Goal: Task Accomplishment & Management: Complete application form

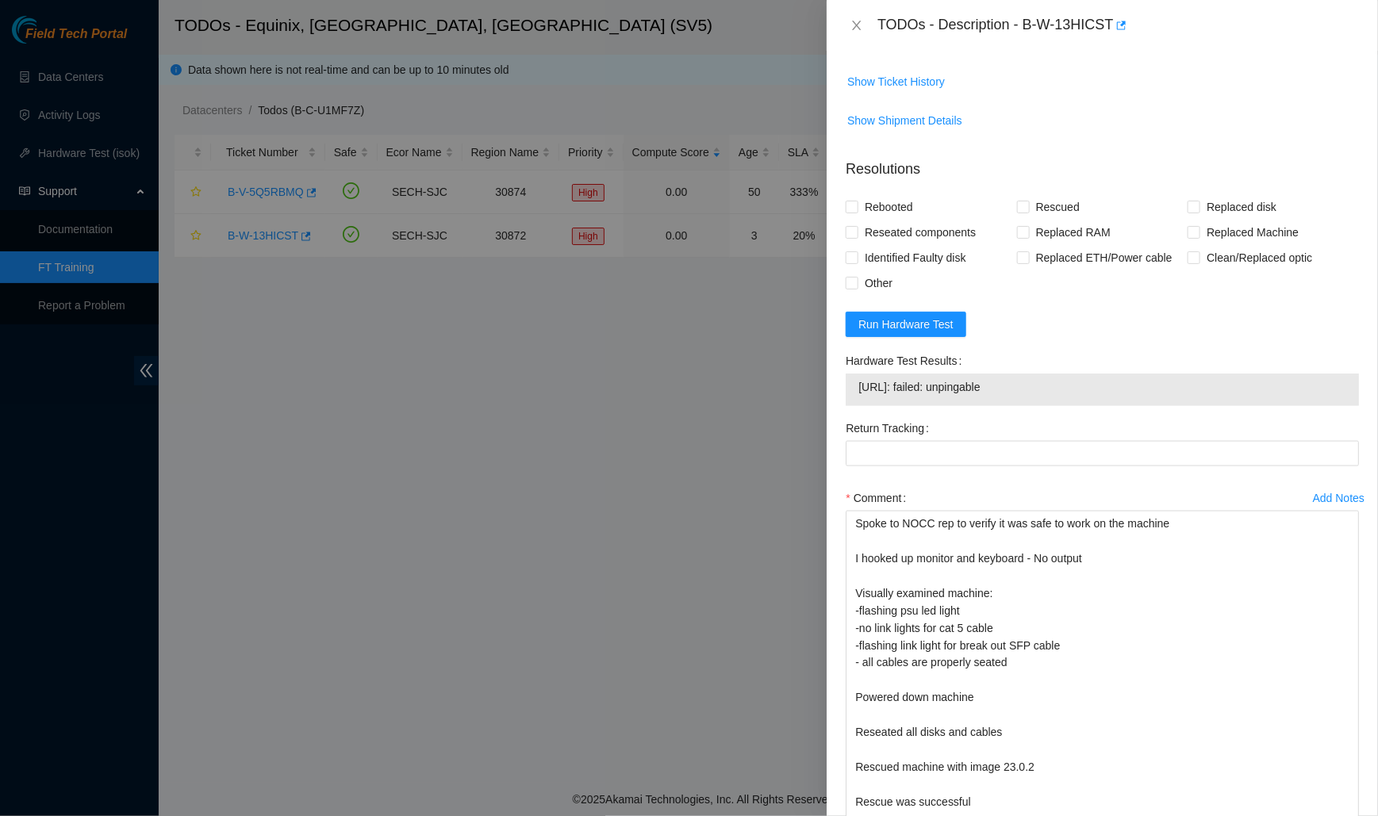
scroll to position [1139, 0]
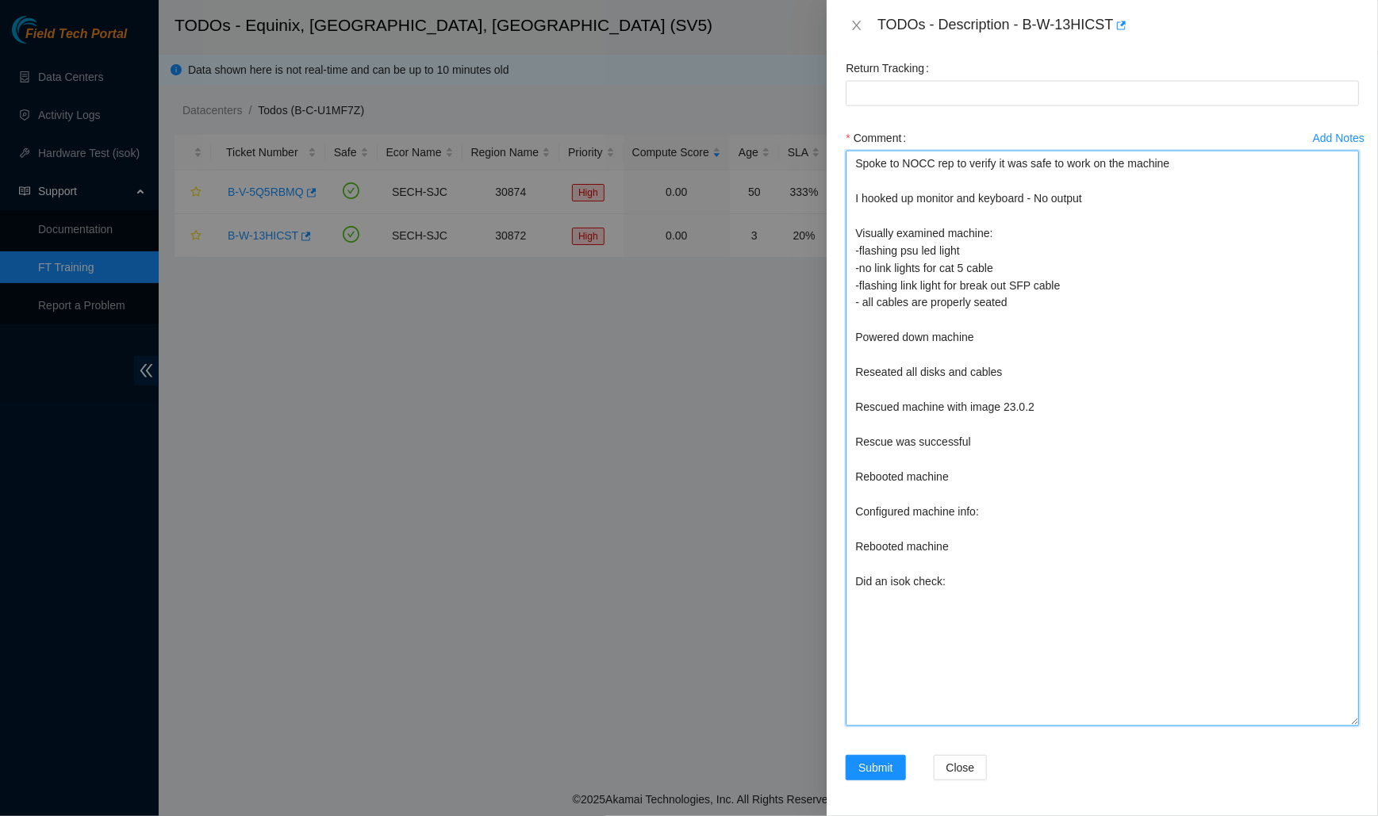
click at [970, 366] on textarea "Spoke to NOCC rep to verify it was safe to work on the machine I hooked up moni…" at bounding box center [1102, 439] width 513 height 576
click at [974, 367] on textarea "Spoke to NOCC rep to verify it was safe to work on the machine I hooked up moni…" at bounding box center [1102, 439] width 513 height 576
drag, startPoint x: 1060, startPoint y: 408, endPoint x: 852, endPoint y: 403, distance: 207.9
click at [852, 403] on textarea "Spoke to NOCC rep to verify it was safe to work on the machine I hooked up moni…" at bounding box center [1102, 439] width 513 height 576
drag, startPoint x: 984, startPoint y: 437, endPoint x: 831, endPoint y: 437, distance: 153.1
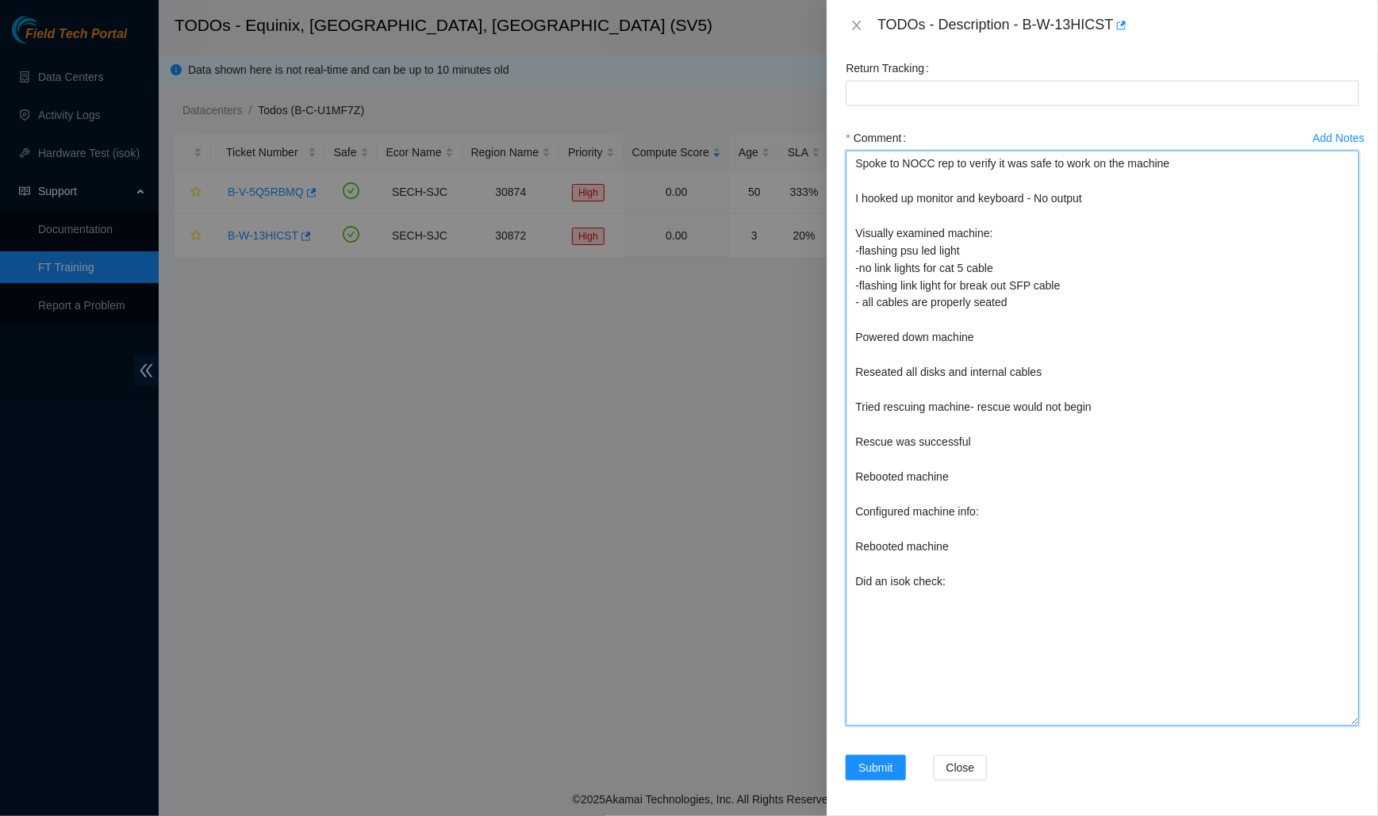
click at [831, 437] on div "Problem Type Hardware Rack Number c53300r0101 Machine Number 02 Serial Number C…" at bounding box center [1102, 434] width 551 height 766
drag, startPoint x: 961, startPoint y: 443, endPoint x: 855, endPoint y: 444, distance: 106.3
click at [855, 444] on textarea "Spoke to NOCC rep to verify it was safe to work on the machine I hooked up moni…" at bounding box center [1102, 439] width 513 height 576
drag, startPoint x: 1004, startPoint y: 441, endPoint x: 967, endPoint y: 545, distance: 110.2
click at [967, 545] on textarea "Spoke to NOCC rep to verify it was safe to work on the machine I hooked up moni…" at bounding box center [1102, 439] width 513 height 576
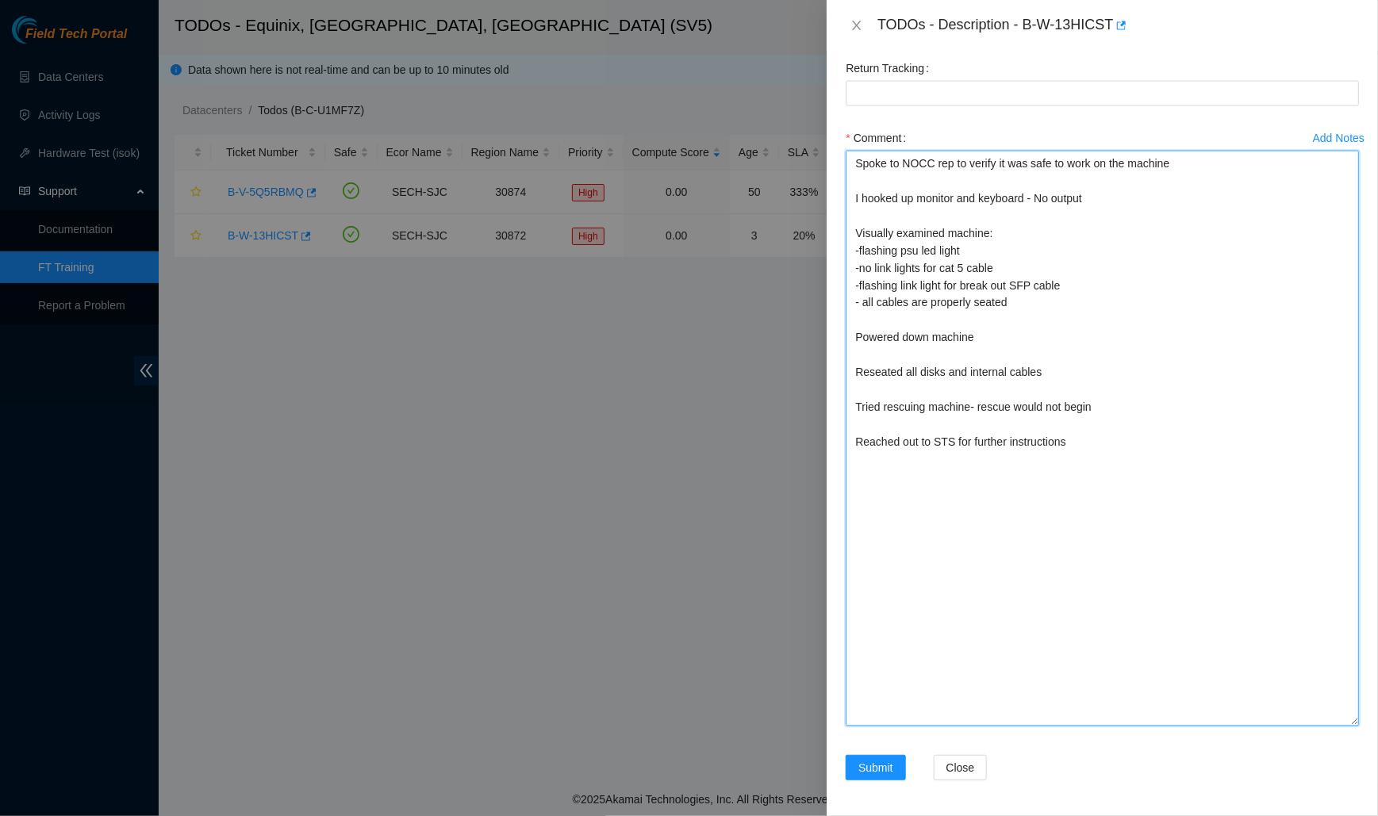
click at [1083, 449] on textarea "Spoke to NOCC rep to verify it was safe to work on the machine I hooked up moni…" at bounding box center [1102, 439] width 513 height 576
click at [1124, 400] on textarea "Spoke to NOCC rep to verify it was safe to work on the machine I hooked up moni…" at bounding box center [1102, 439] width 513 height 576
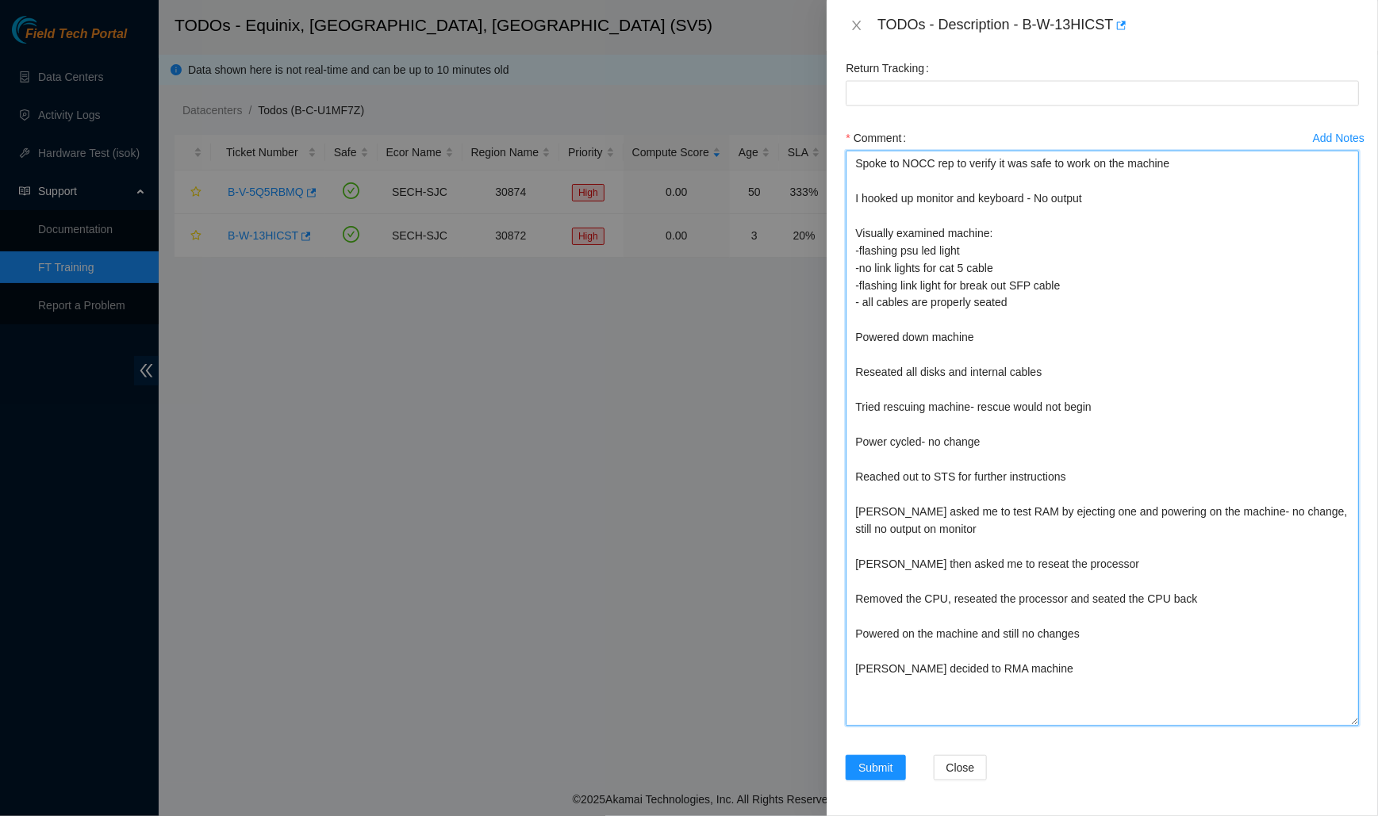
click at [1085, 242] on textarea "Spoke to NOCC rep to verify it was safe to work on the machine I hooked up moni…" at bounding box center [1102, 439] width 513 height 576
click at [856, 163] on textarea "Spoke to NOCC rep to verify it was safe to work on the machine I hooked up moni…" at bounding box center [1102, 439] width 513 height 576
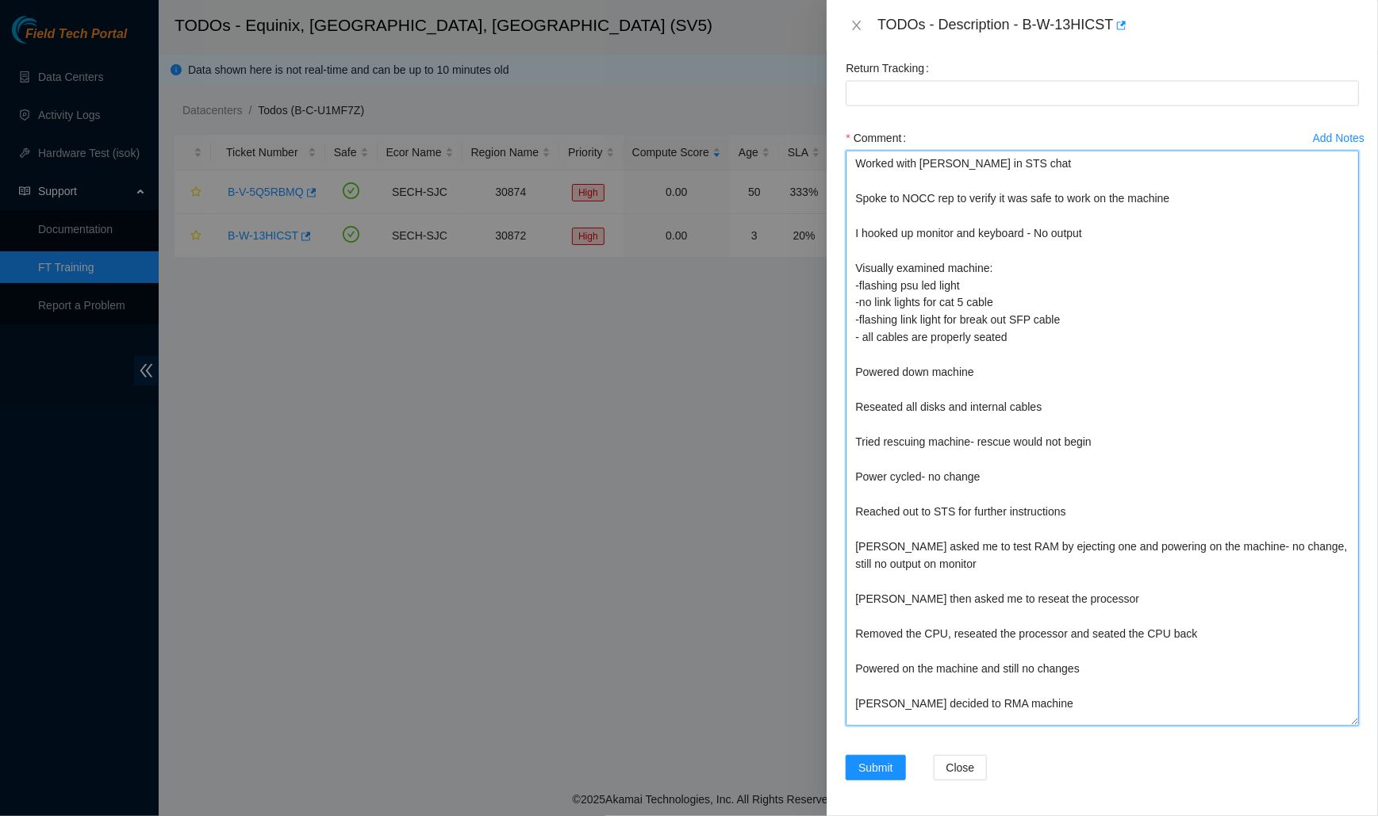
type textarea "Worked with [PERSON_NAME] in STS chat Spoke to NOCC rep to verify it was safe t…"
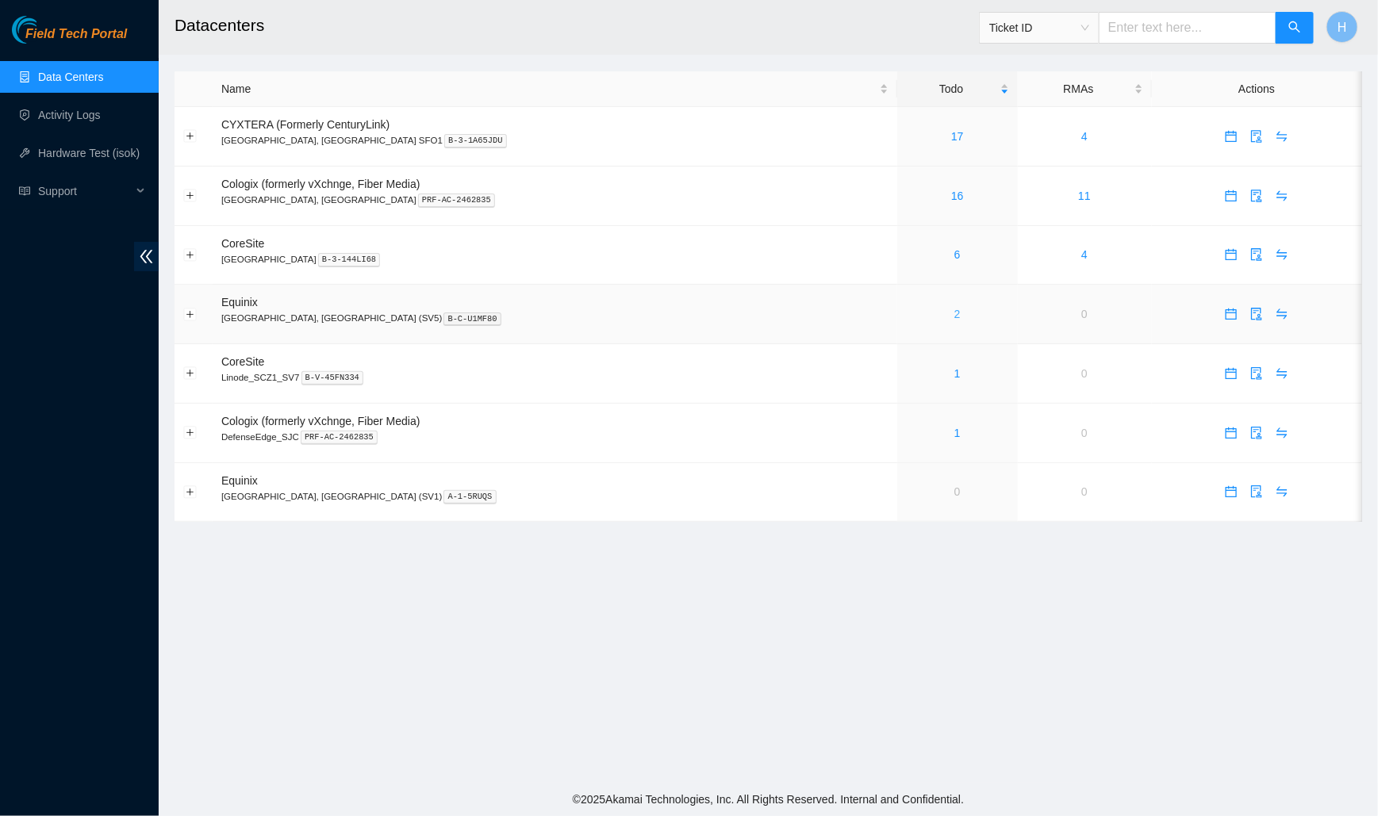
click at [954, 309] on link "2" at bounding box center [957, 314] width 6 height 13
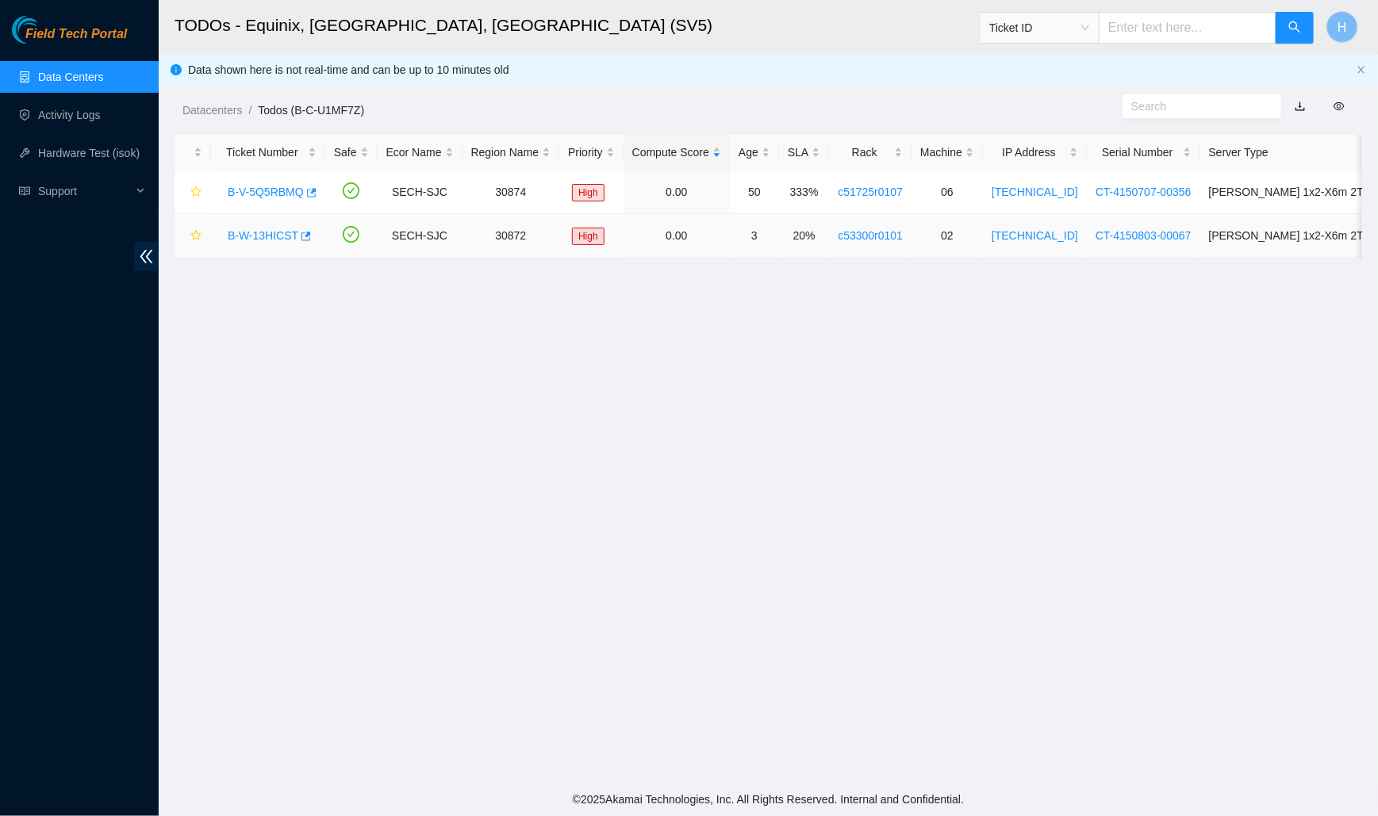
click at [263, 235] on link "B-W-13HICST" at bounding box center [263, 235] width 71 height 13
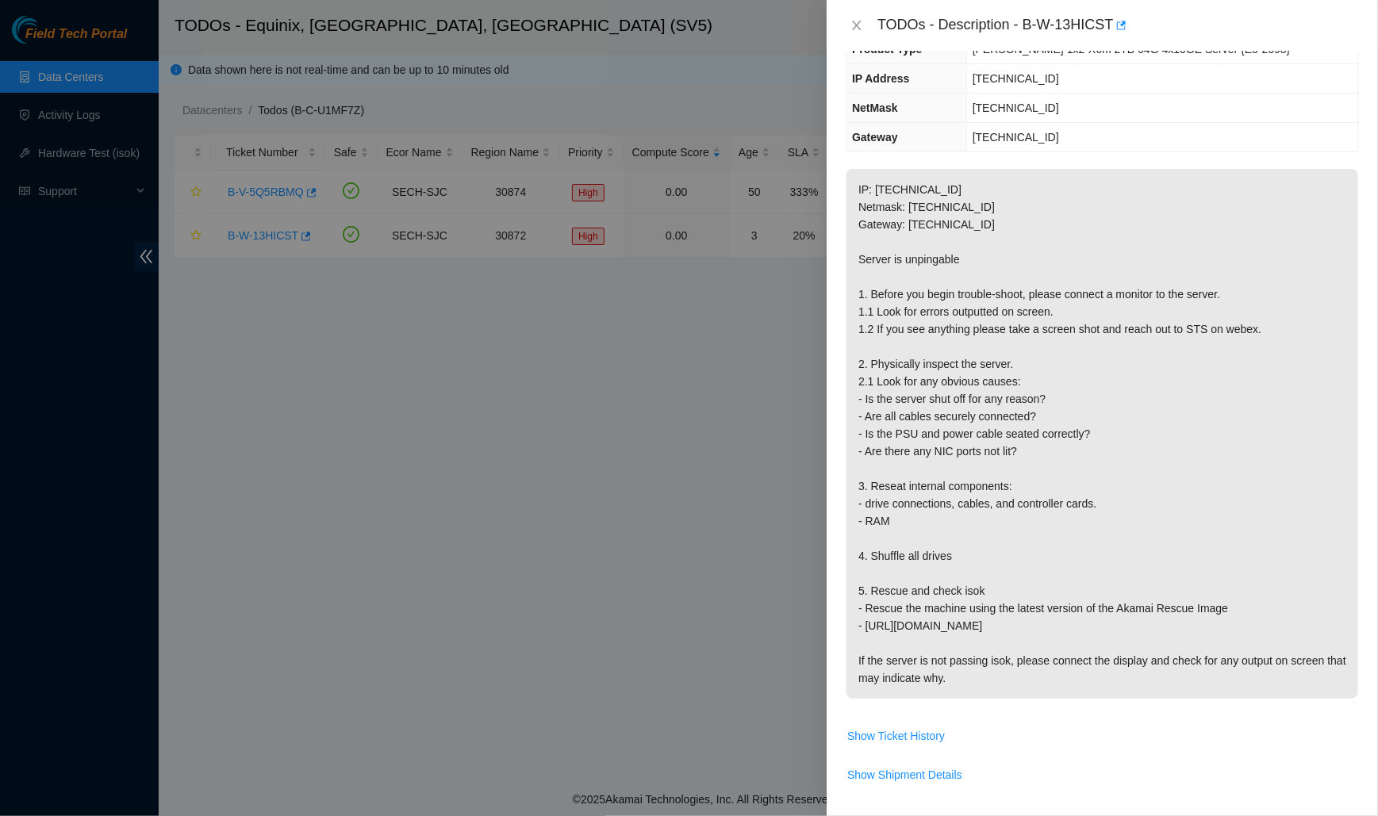
scroll to position [643, 0]
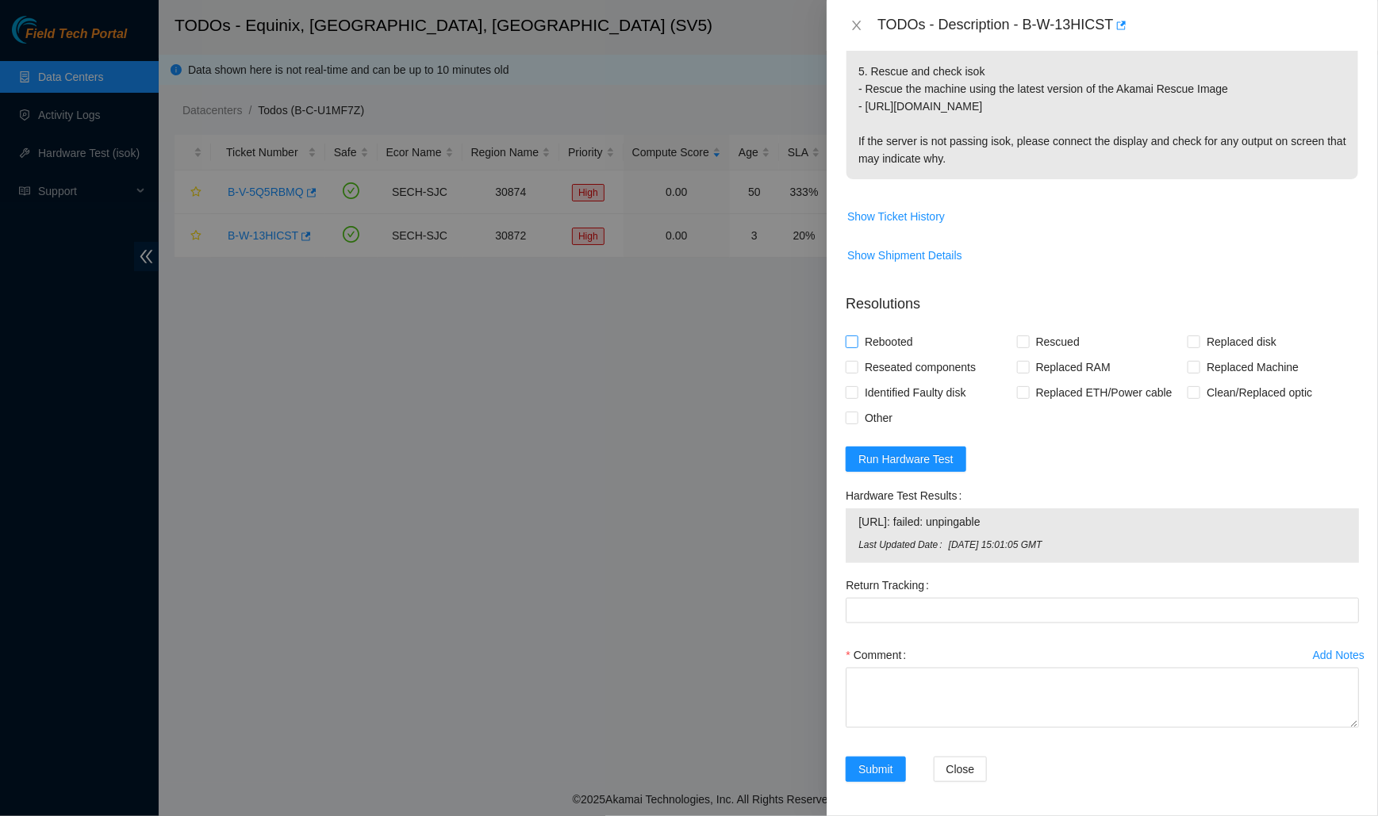
click at [893, 340] on span "Rebooted" at bounding box center [888, 341] width 61 height 25
click at [857, 340] on input "Rebooted" at bounding box center [851, 341] width 11 height 11
checkbox input "true"
click at [893, 362] on span "Reseated components" at bounding box center [920, 367] width 124 height 25
click at [857, 362] on input "Reseated components" at bounding box center [851, 366] width 11 height 11
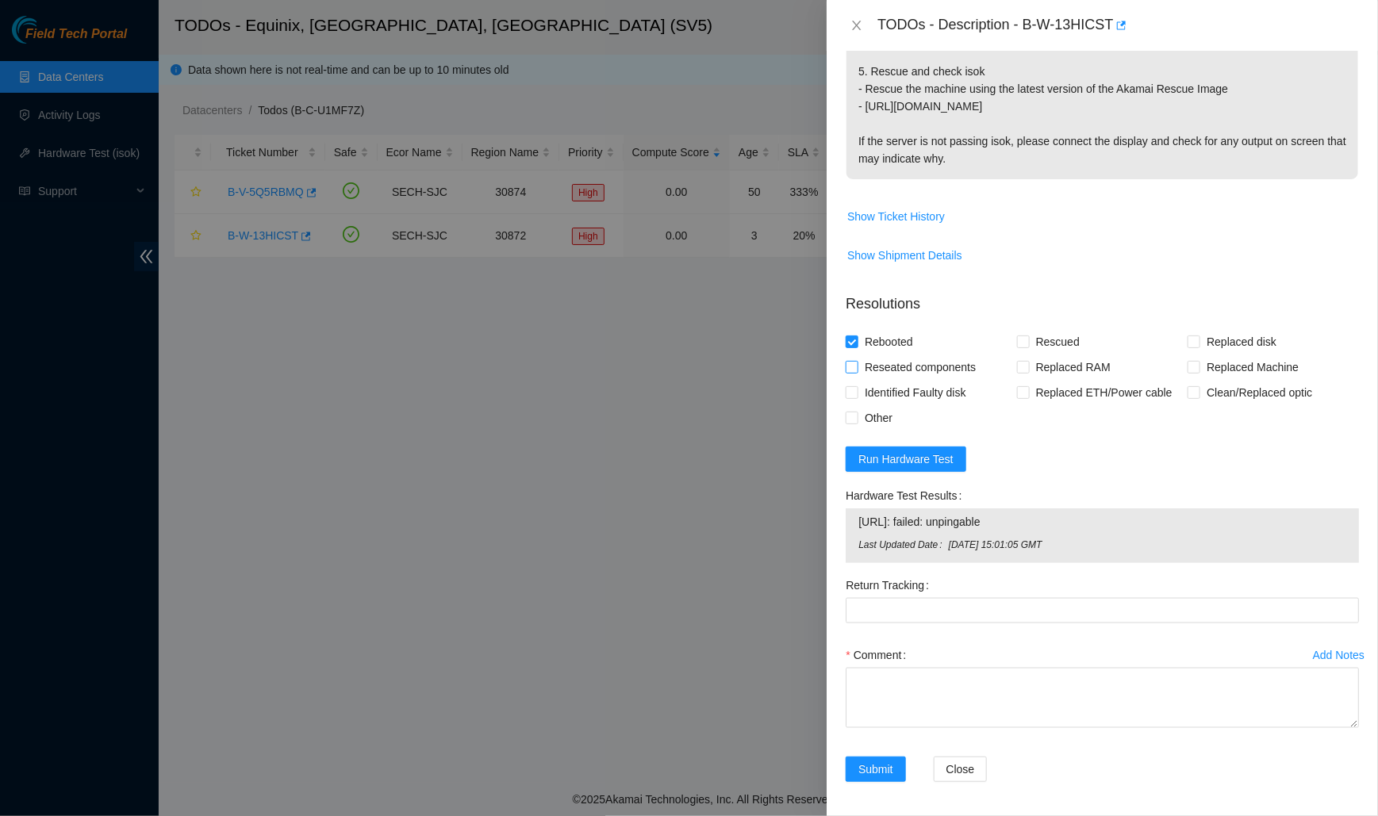
checkbox input "true"
click at [1216, 385] on span "Clean/Replaced optic" at bounding box center [1259, 392] width 118 height 25
click at [1199, 386] on input "Clean/Replaced optic" at bounding box center [1193, 391] width 11 height 11
checkbox input "true"
click at [871, 414] on span "Other" at bounding box center [878, 417] width 40 height 25
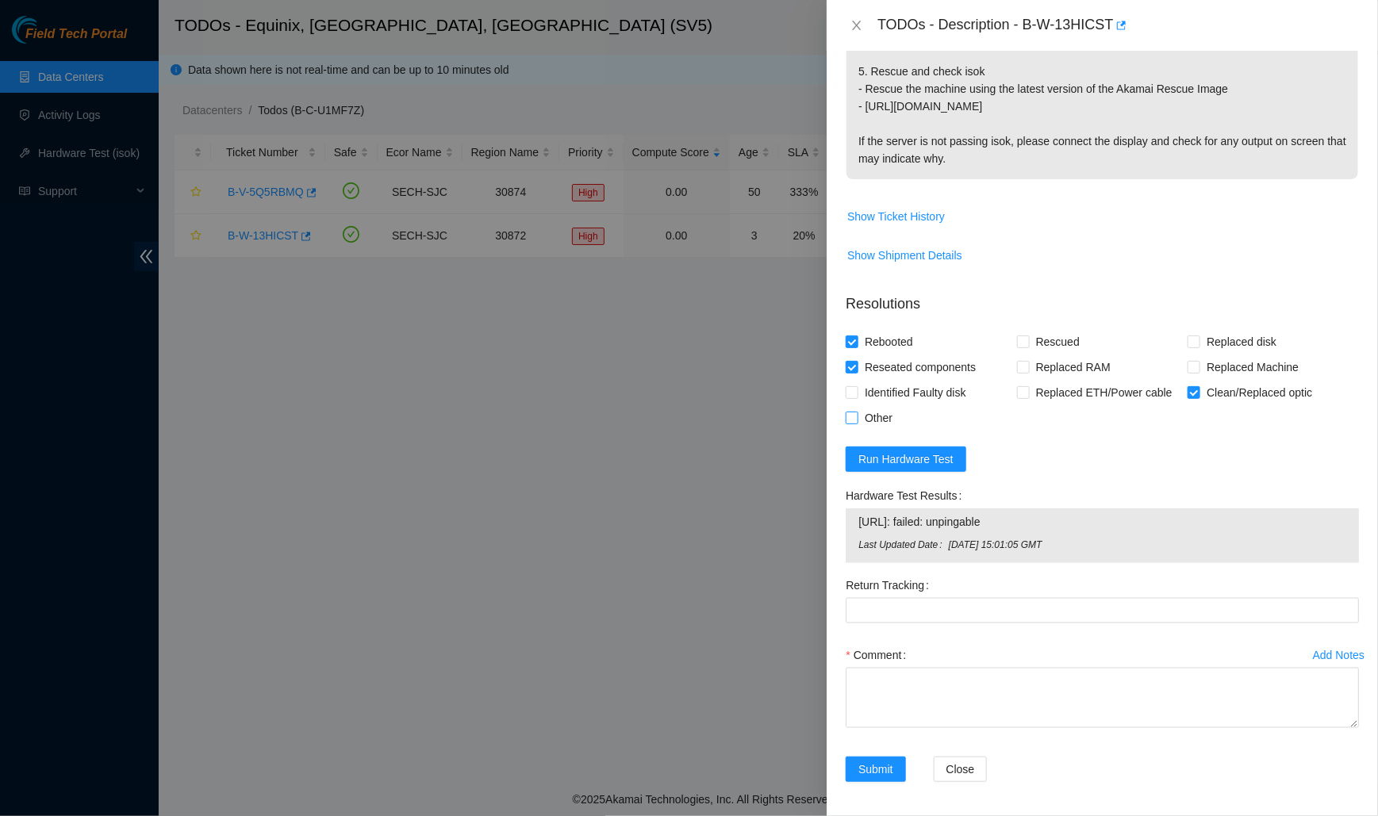
click at [857, 414] on input "Other" at bounding box center [851, 417] width 11 height 11
checkbox input "true"
click at [1258, 393] on span "Clean/Replaced optic" at bounding box center [1259, 392] width 118 height 25
click at [1199, 393] on input "Clean/Replaced optic" at bounding box center [1193, 391] width 11 height 11
checkbox input "false"
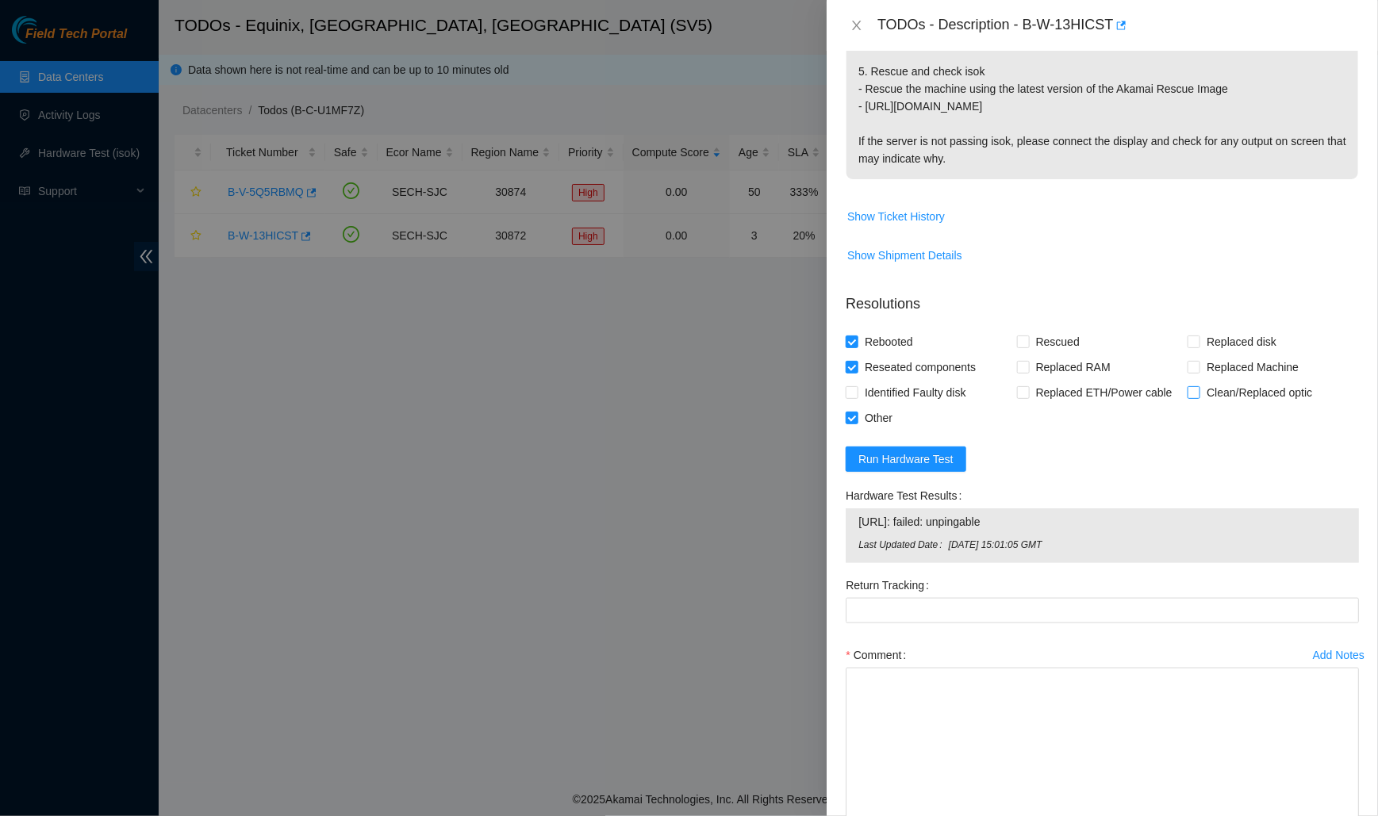
drag, startPoint x: 1354, startPoint y: 716, endPoint x: 1292, endPoint y: 824, distance: 123.7
click at [1292, 816] on html "Field Tech Portal Data Centers Activity Logs Hardware Test (isok) Support TODOs…" at bounding box center [689, 408] width 1378 height 816
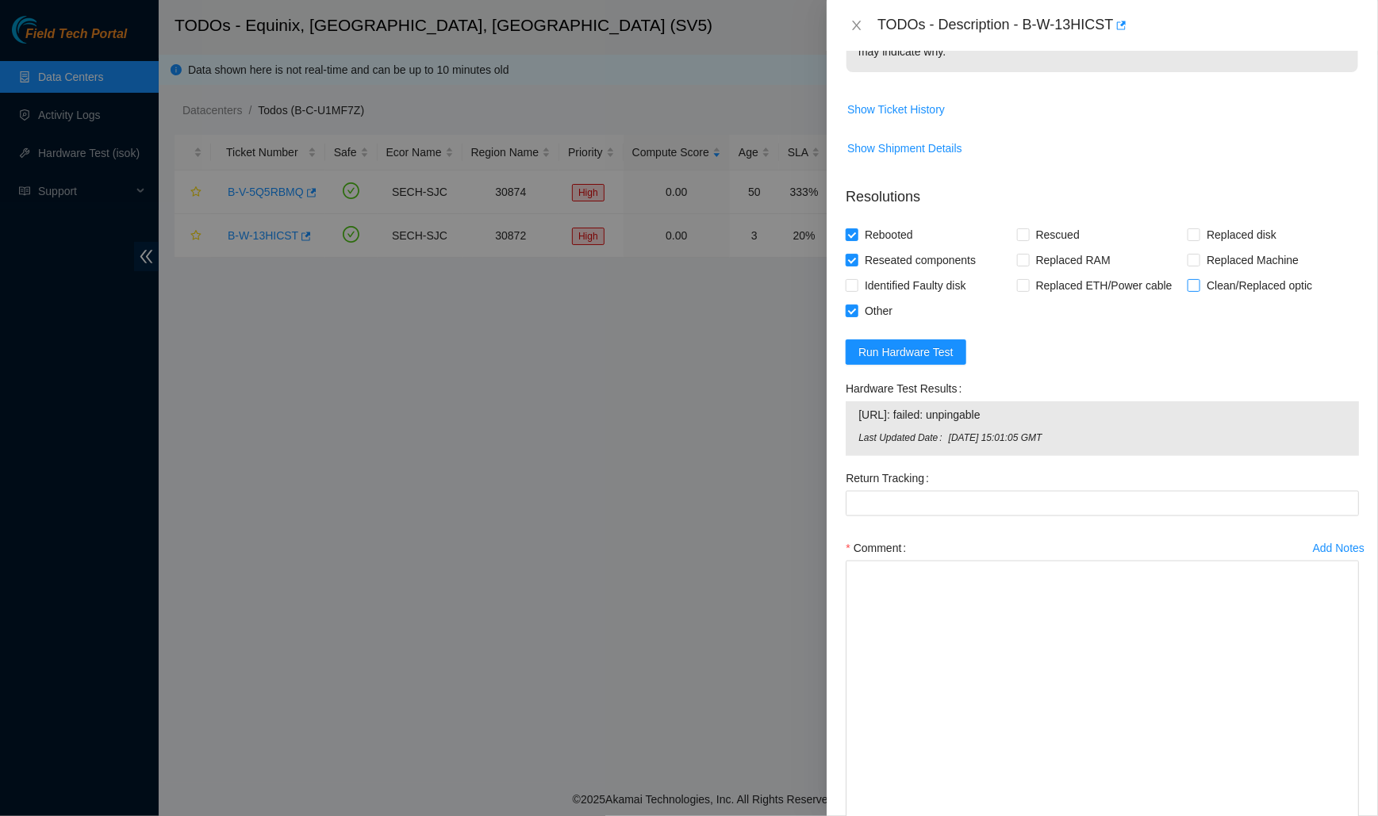
drag, startPoint x: 1354, startPoint y: 717, endPoint x: 1350, endPoint y: 824, distance: 106.4
click at [1350, 816] on html "Field Tech Portal Data Centers Activity Logs Hardware Test (isok) Support TODOs…" at bounding box center [689, 408] width 1378 height 816
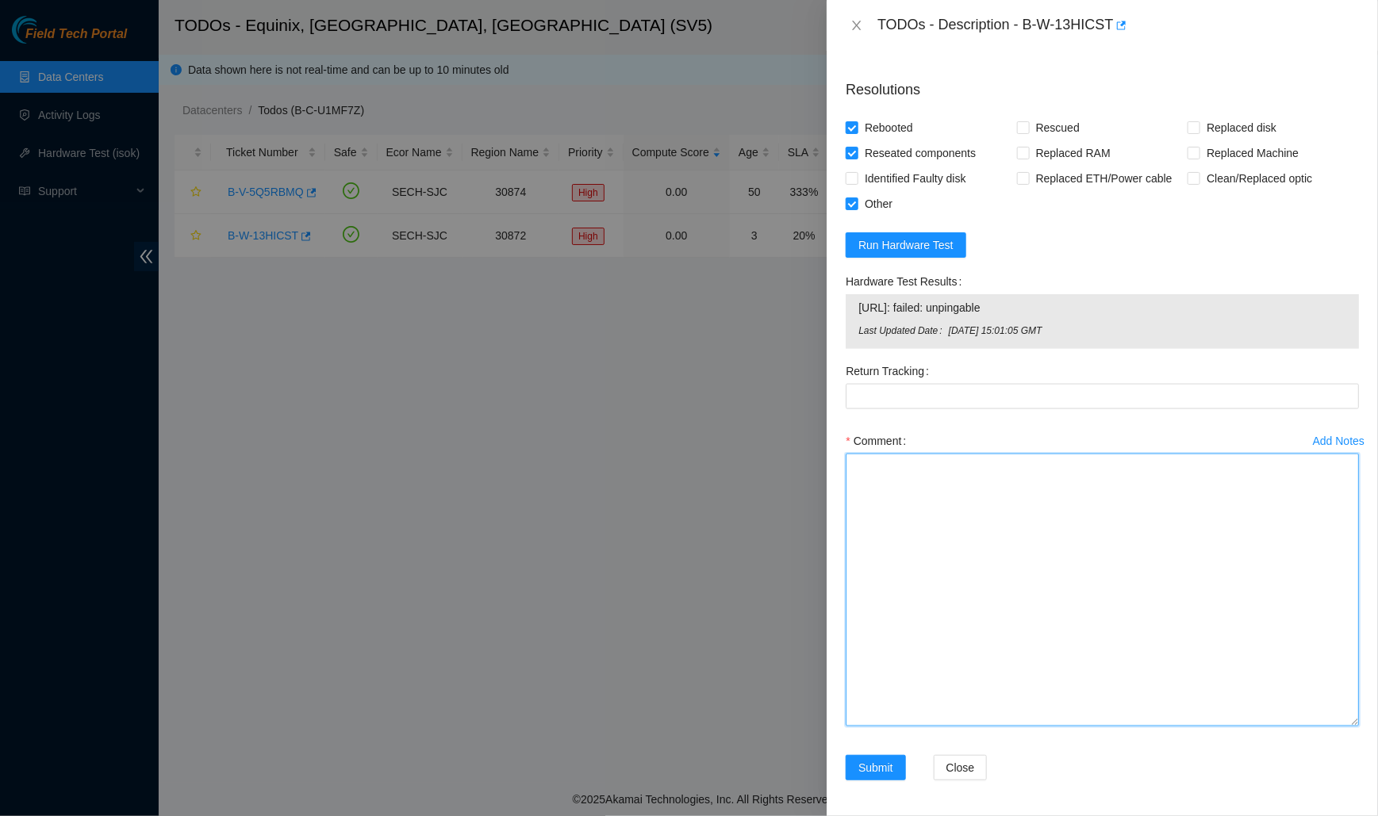
click at [1293, 589] on textarea "Comment" at bounding box center [1102, 590] width 513 height 273
paste textarea "Worked with [PERSON_NAME] in STS chat Spoke to NOCC rep to verify it was safe t…"
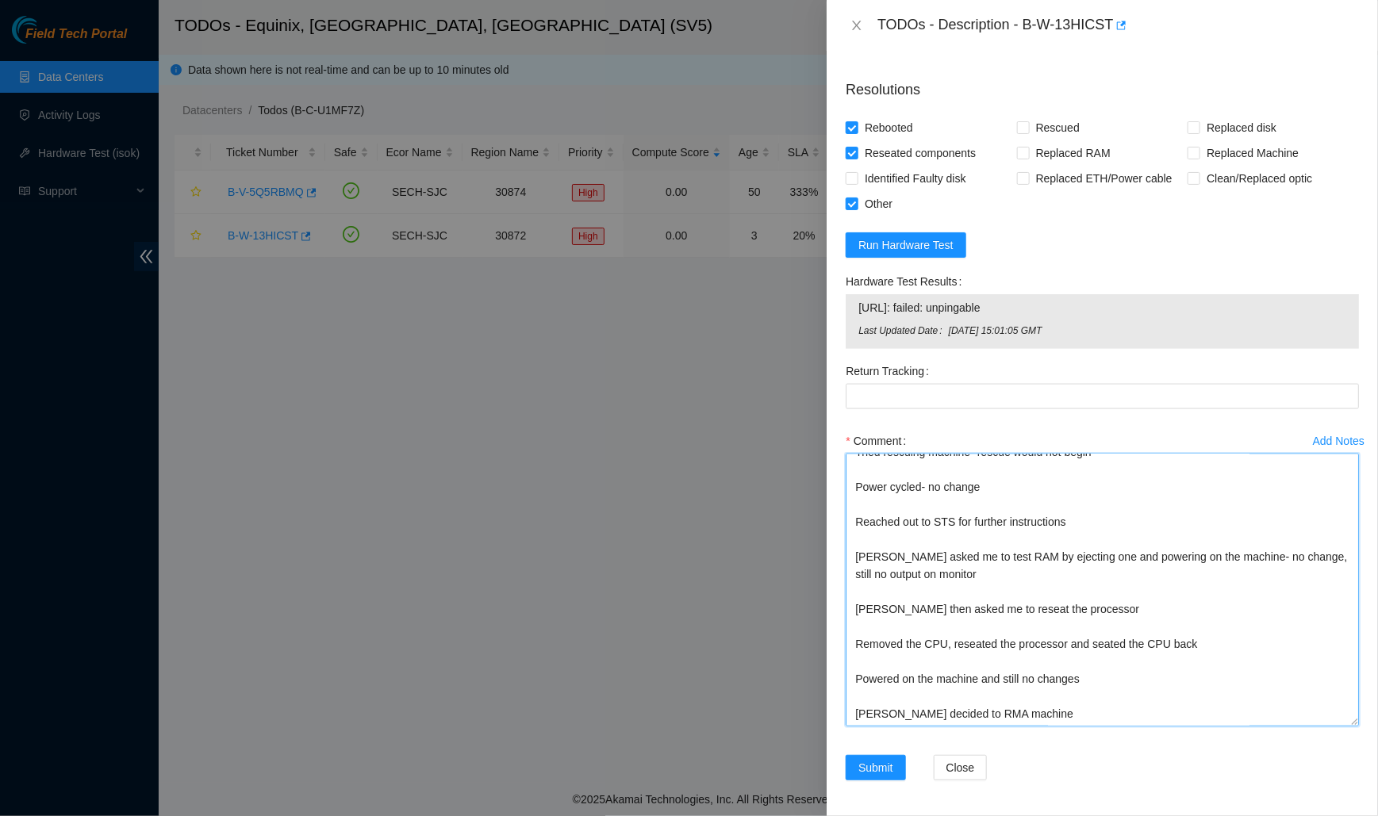
scroll to position [293, 0]
type textarea "Worked with [PERSON_NAME] in STS chat Spoke to NOCC rep to verify it was safe t…"
click at [859, 759] on span "Submit" at bounding box center [875, 767] width 35 height 17
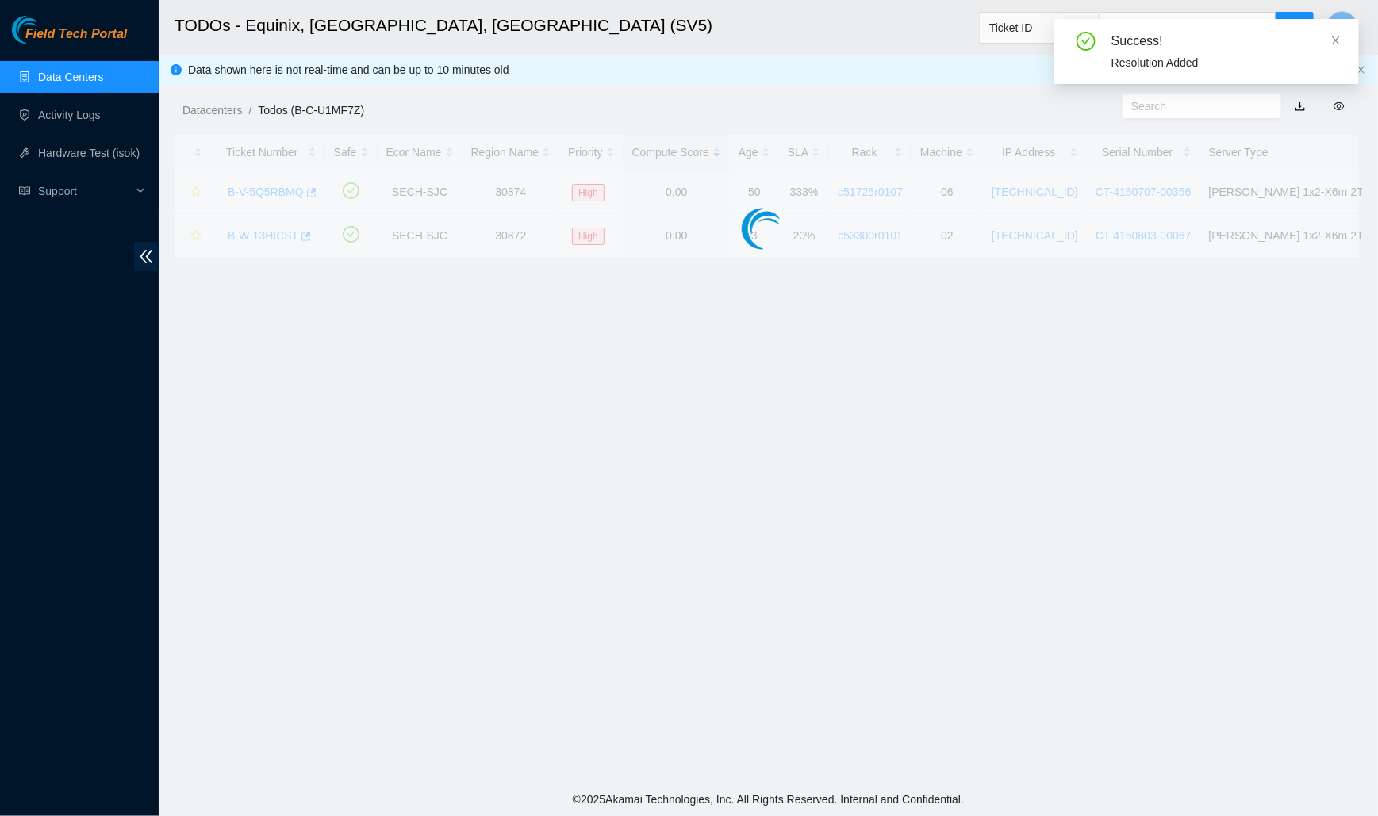
scroll to position [204, 0]
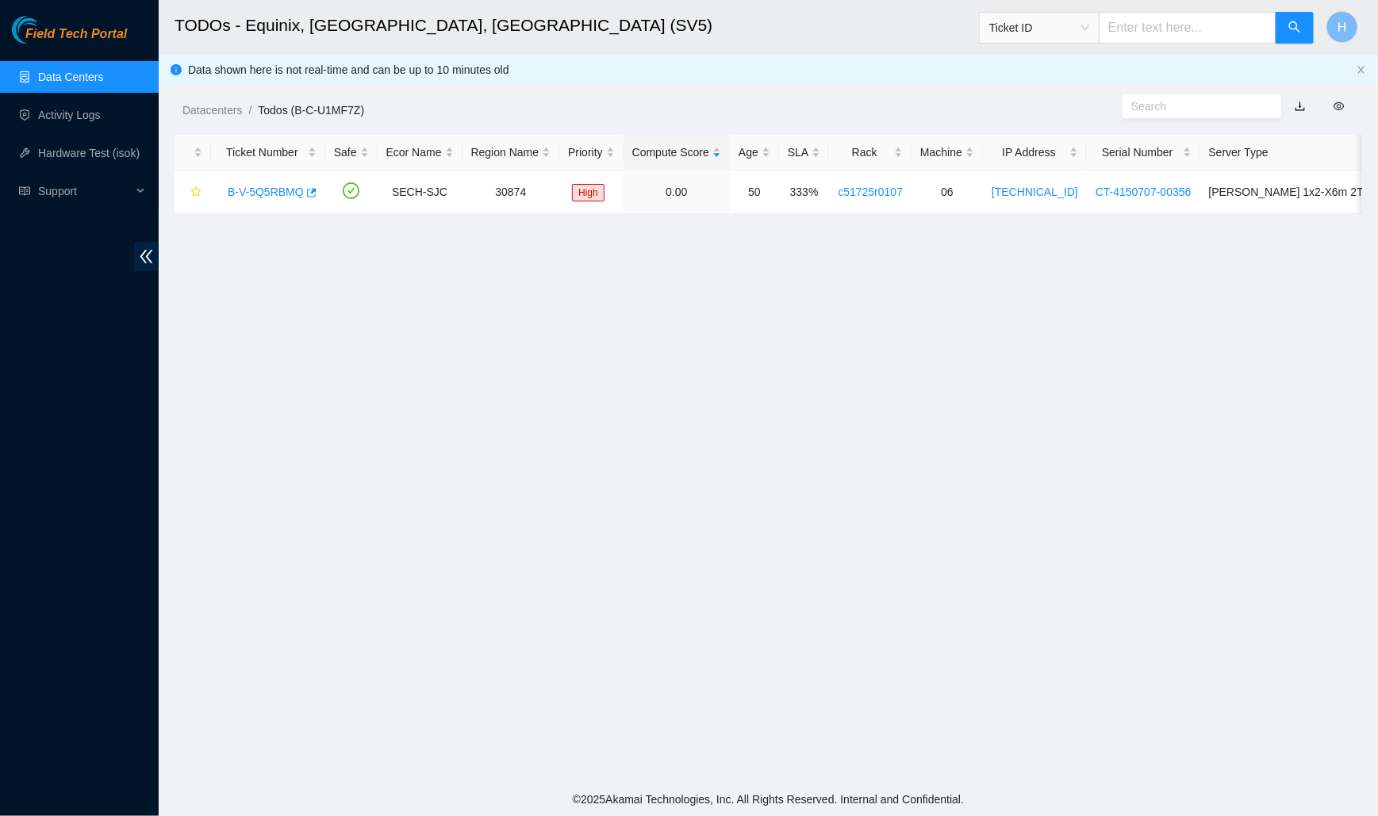
click at [103, 82] on link "Data Centers" at bounding box center [70, 77] width 65 height 13
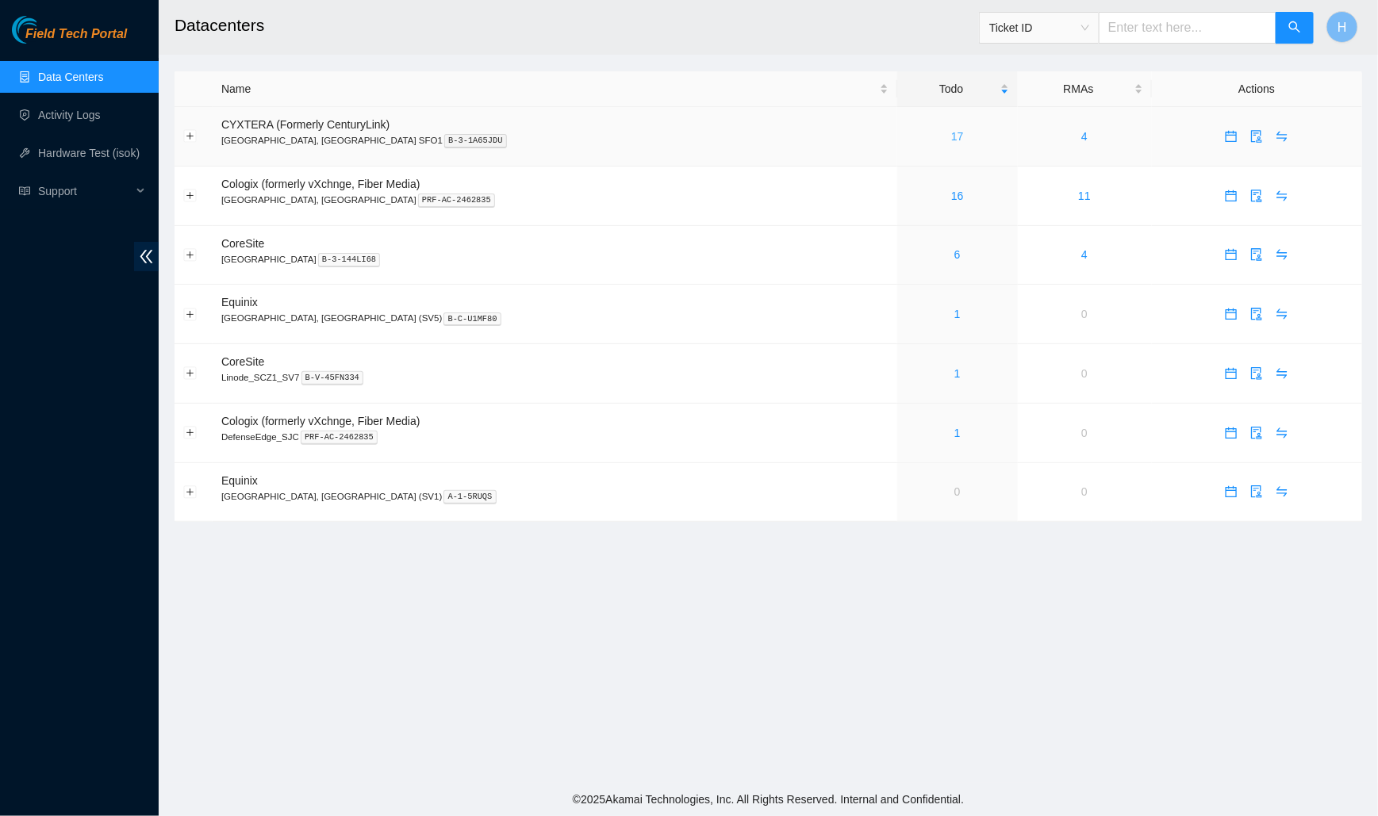
click at [951, 138] on link "17" at bounding box center [957, 136] width 13 height 13
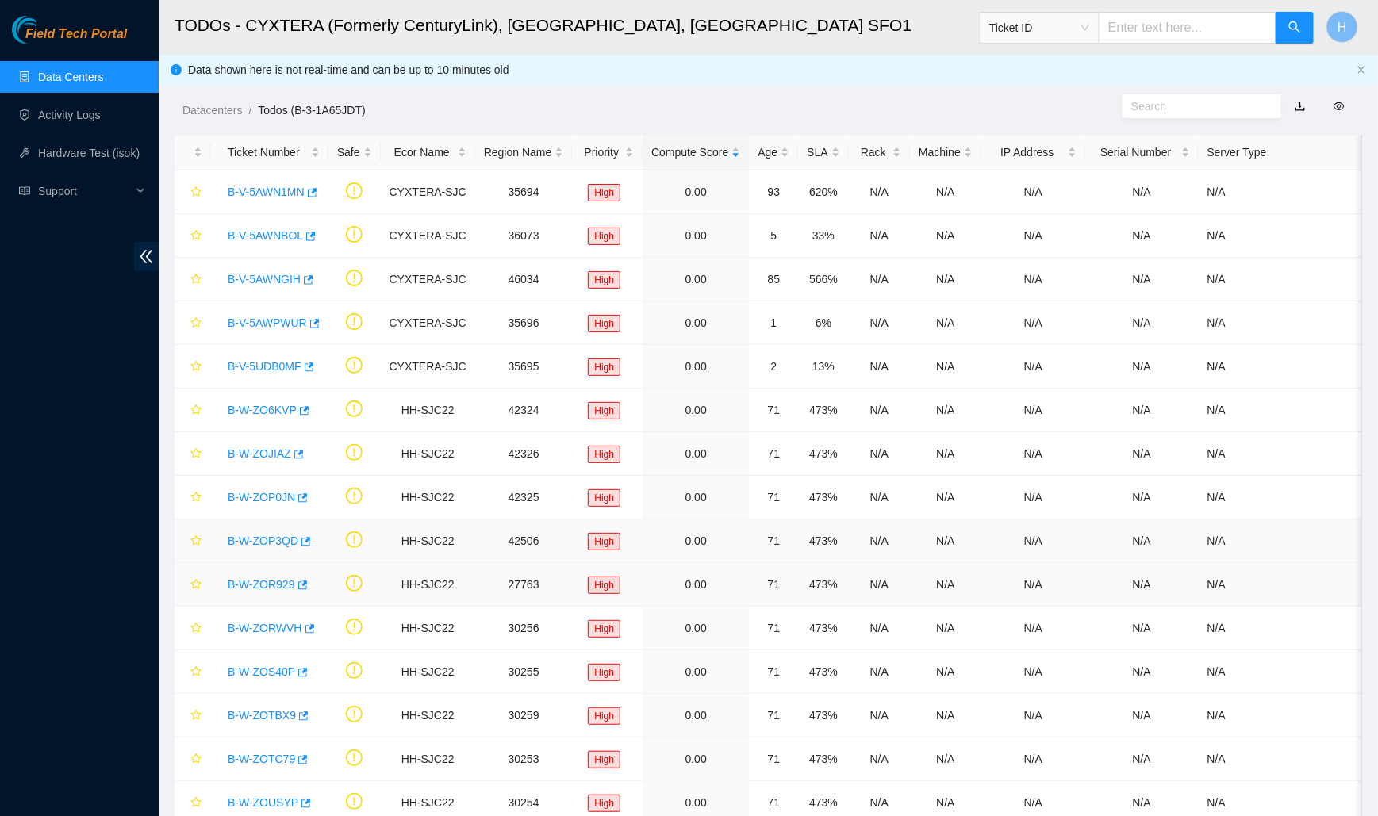
scroll to position [140, 0]
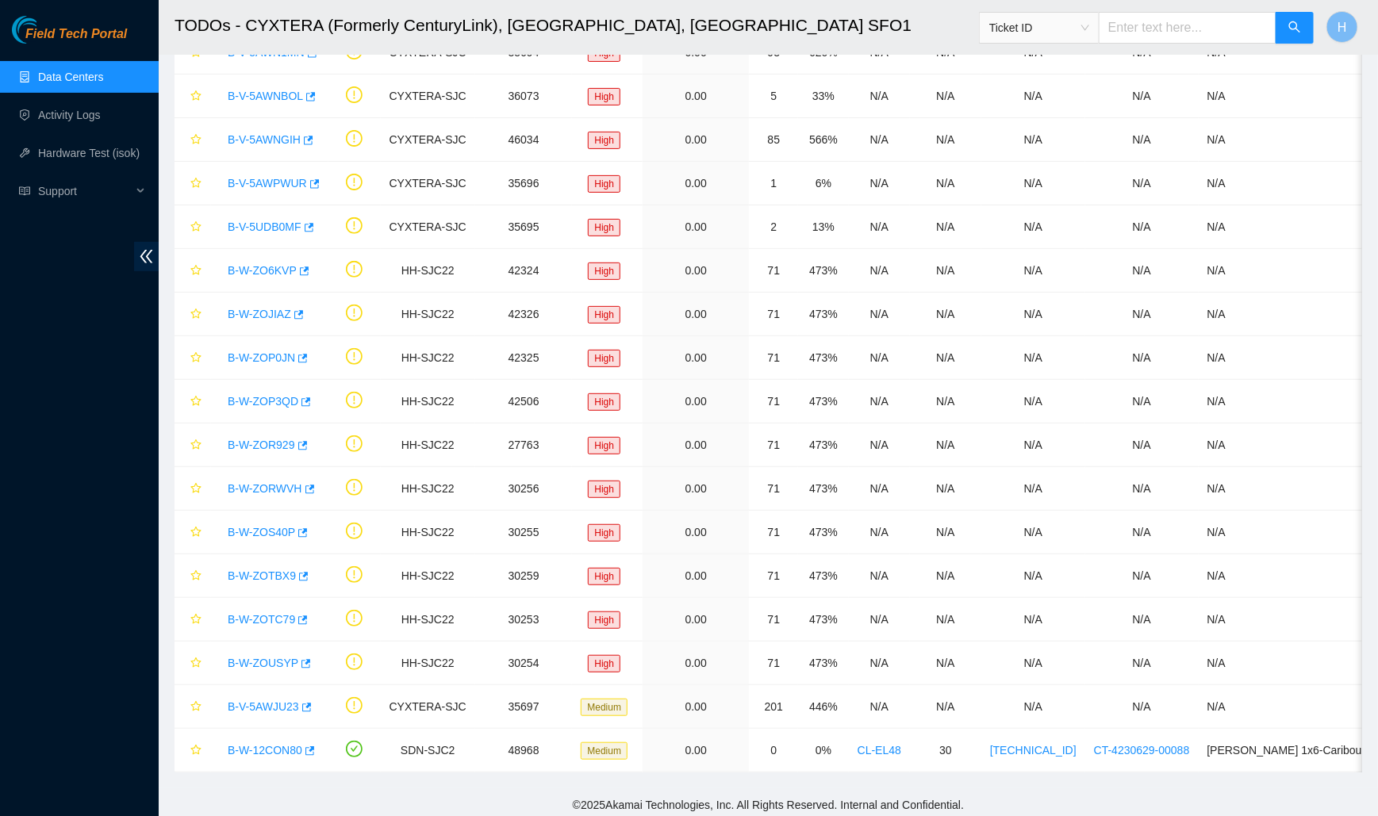
click at [88, 78] on link "Data Centers" at bounding box center [70, 77] width 65 height 13
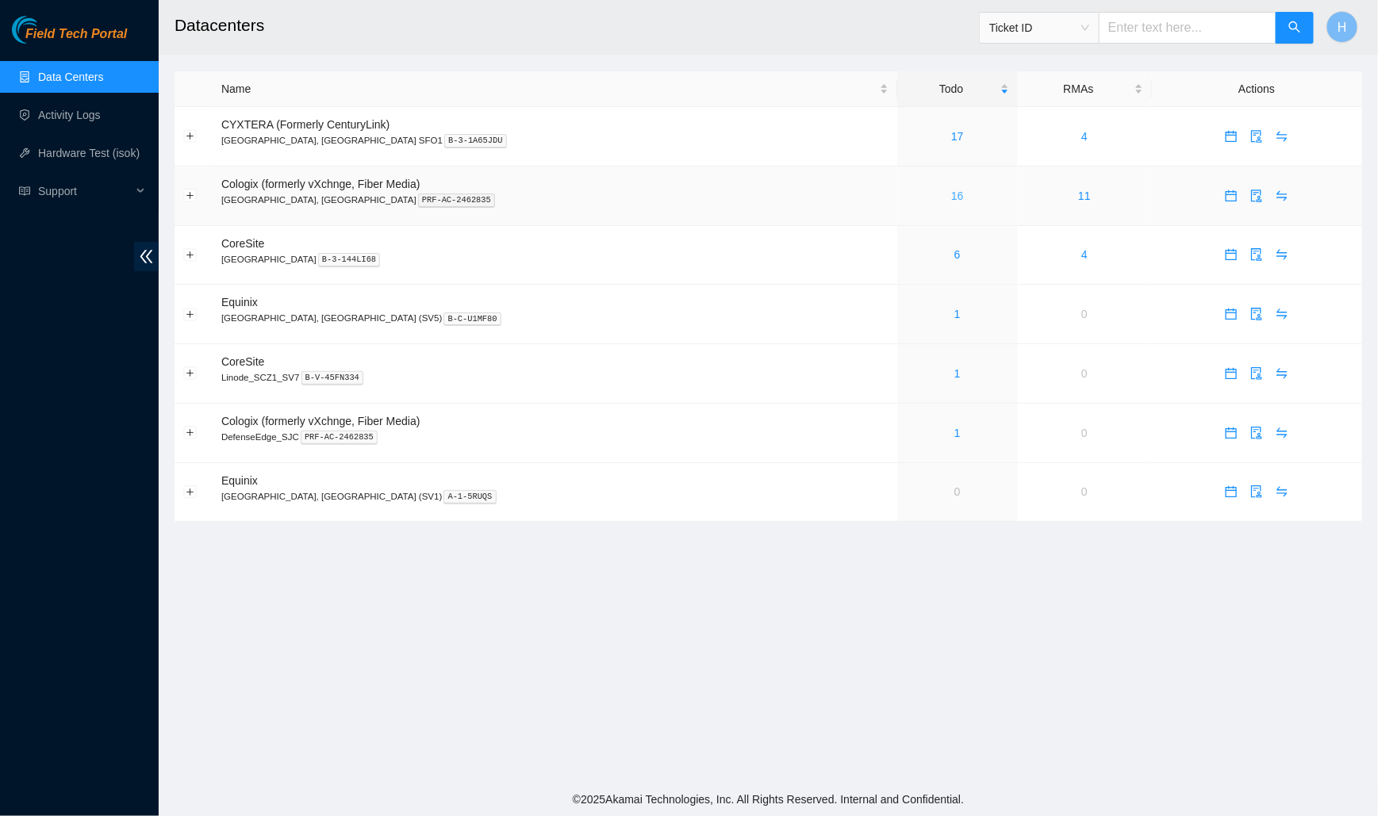
click at [951, 194] on link "16" at bounding box center [957, 196] width 13 height 13
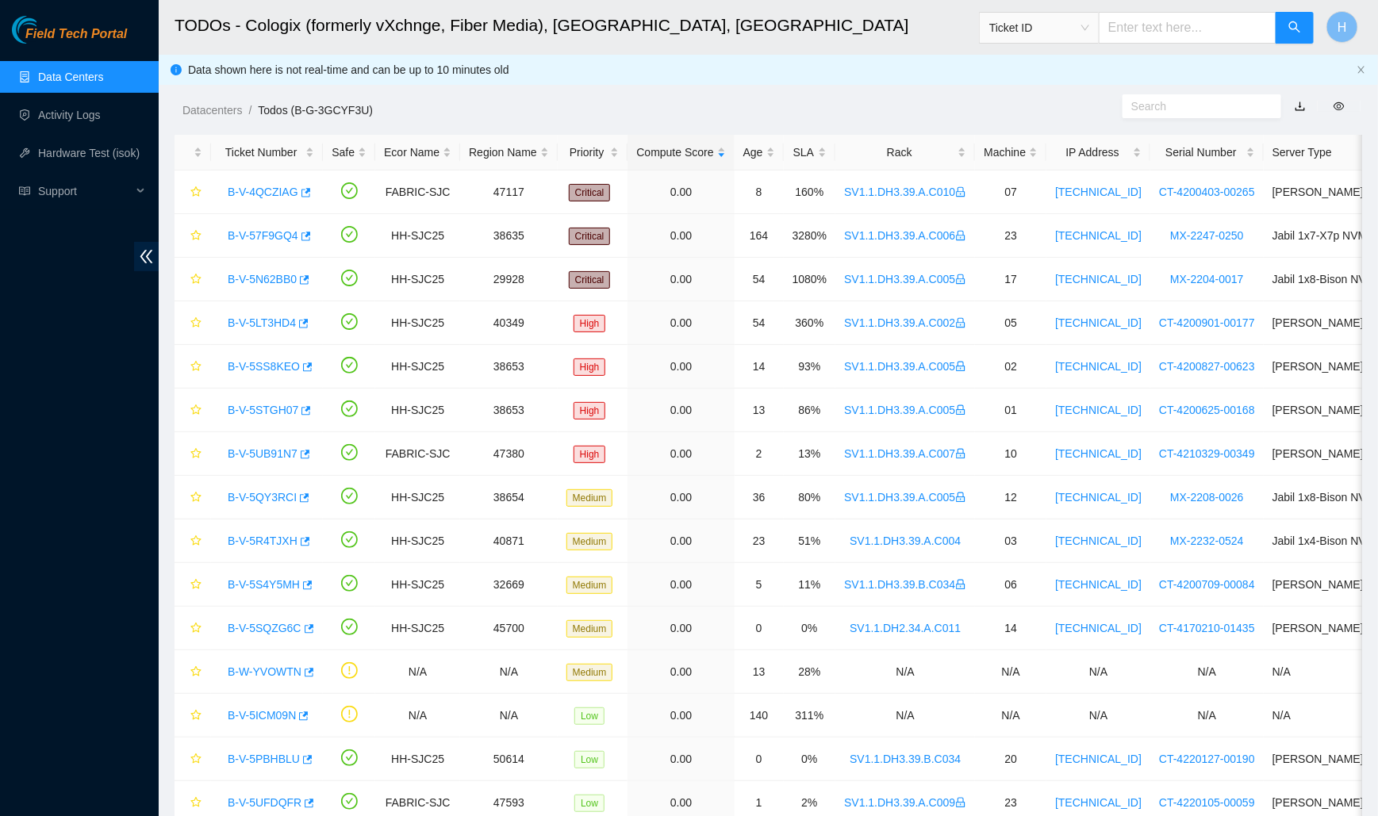
click at [63, 71] on link "Data Centers" at bounding box center [70, 77] width 65 height 13
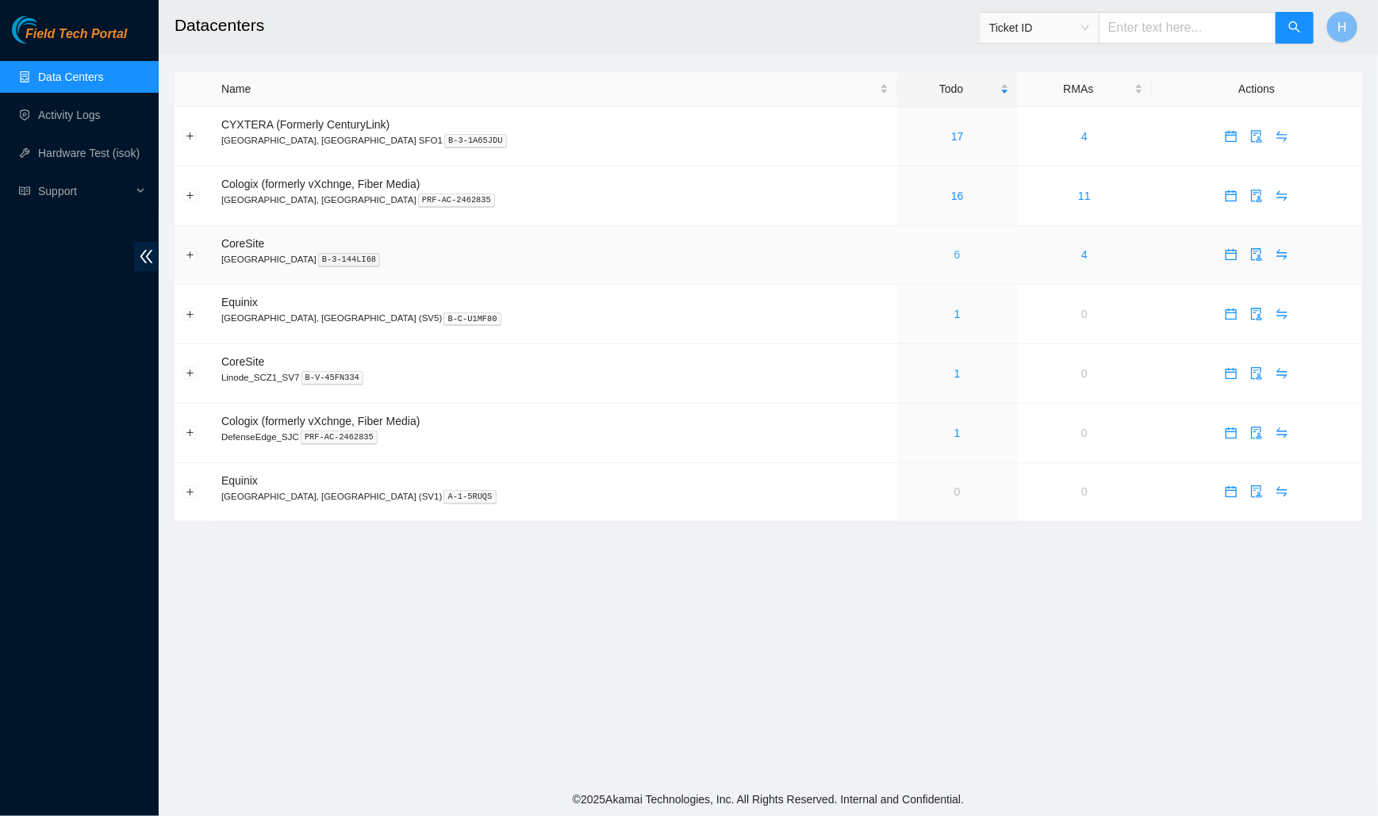
click at [954, 249] on link "6" at bounding box center [957, 254] width 6 height 13
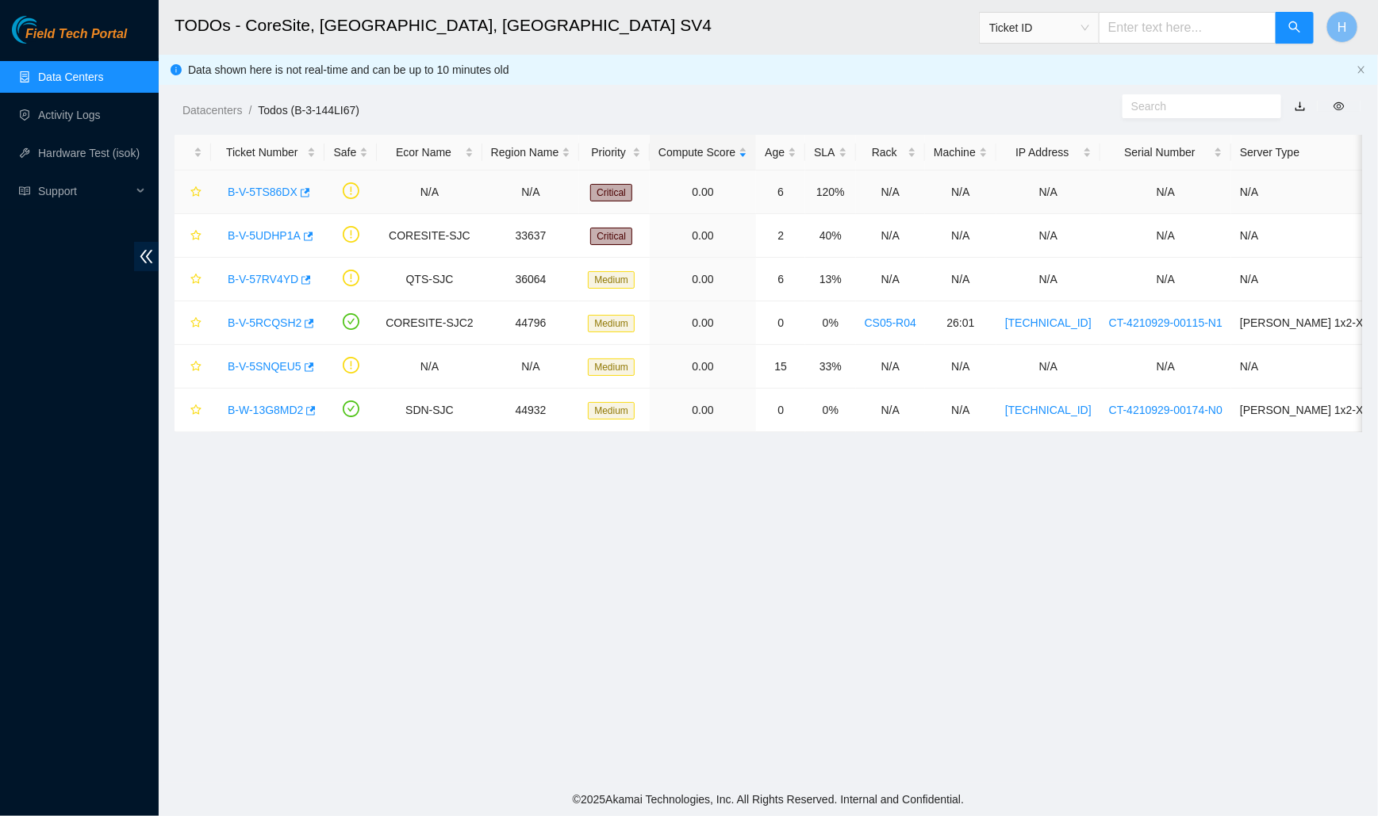
click at [271, 186] on link "B-V-5TS86DX" at bounding box center [263, 192] width 70 height 13
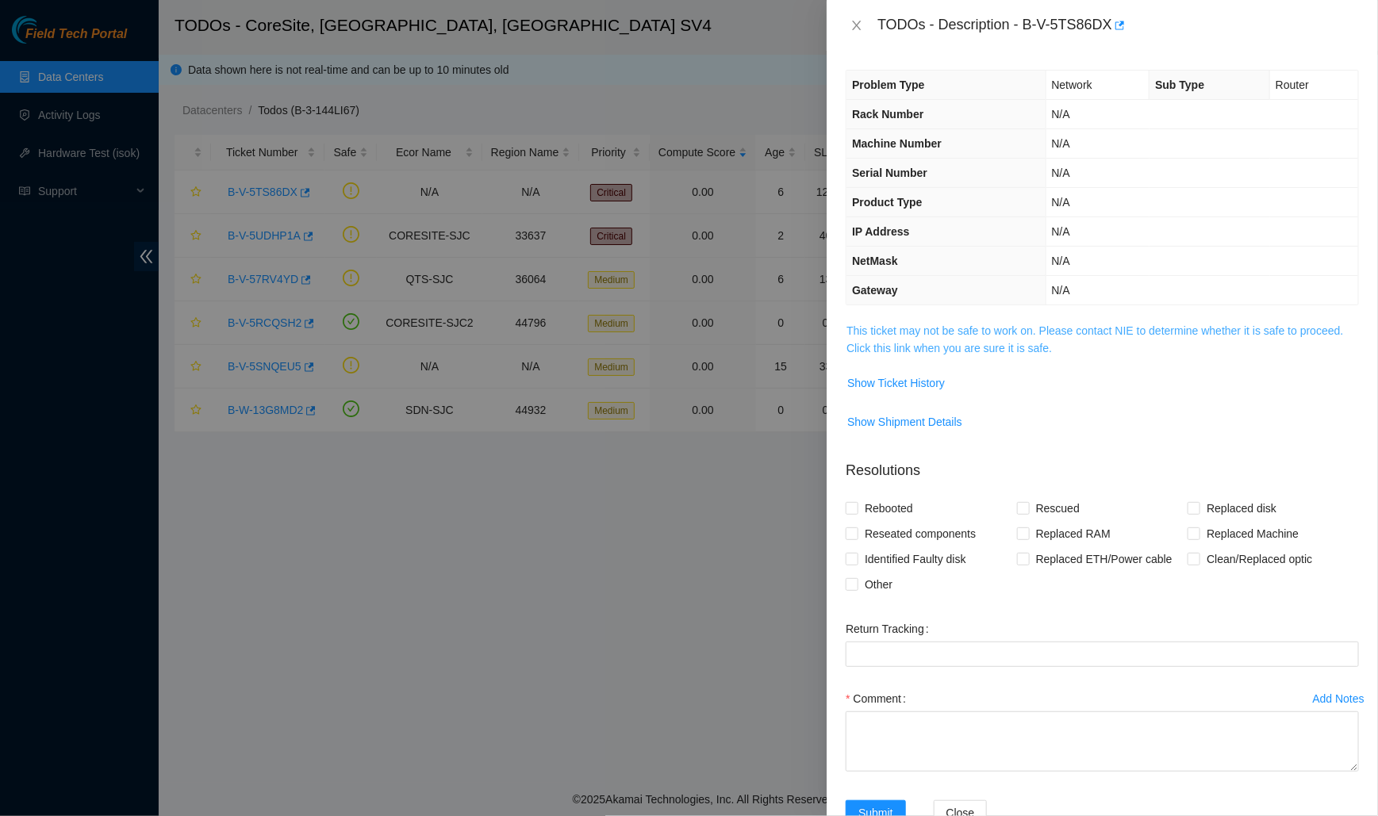
click at [1031, 351] on link "This ticket may not be safe to work on. Please contact NIE to determine whether…" at bounding box center [1095, 340] width 497 height 30
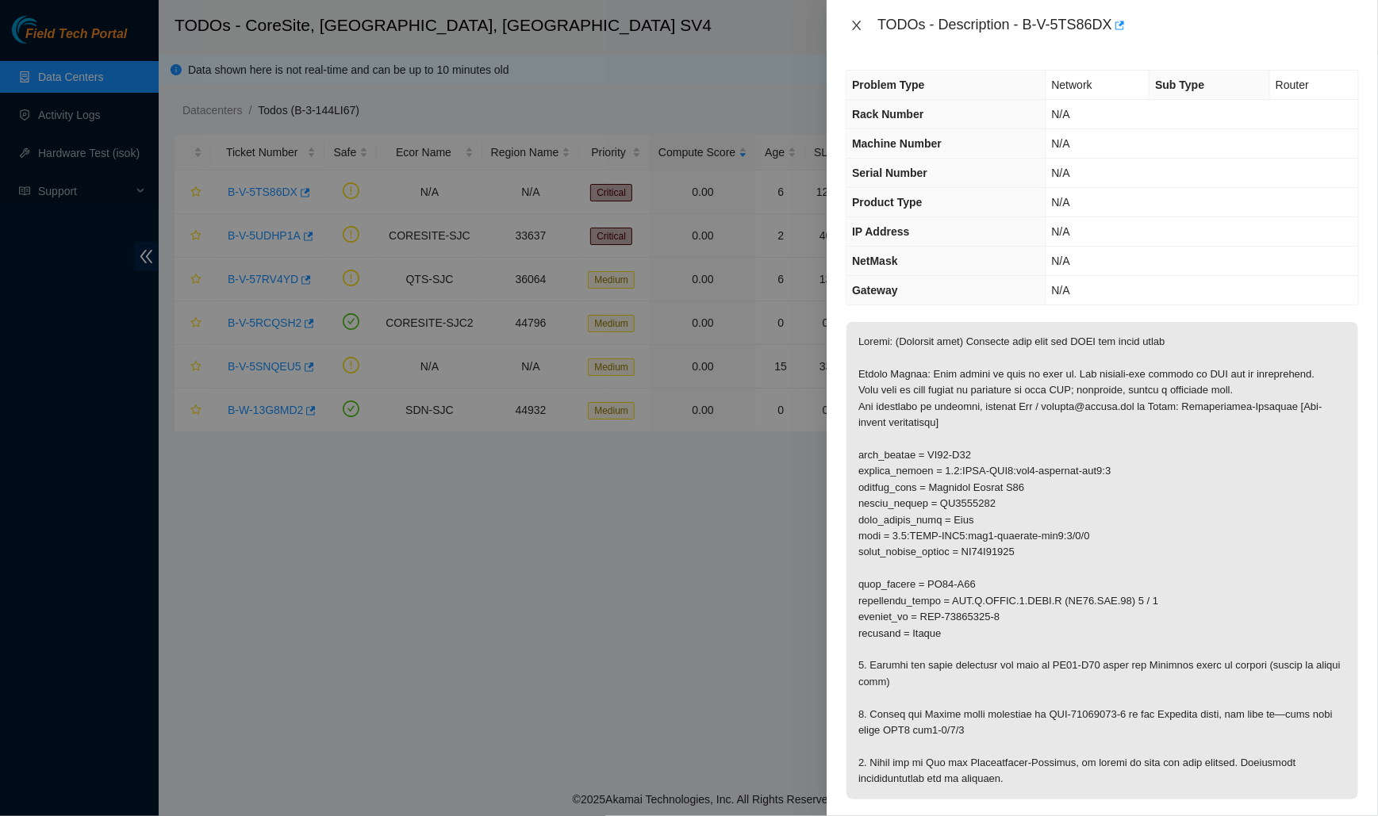
click at [858, 28] on icon "close" at bounding box center [857, 25] width 13 height 13
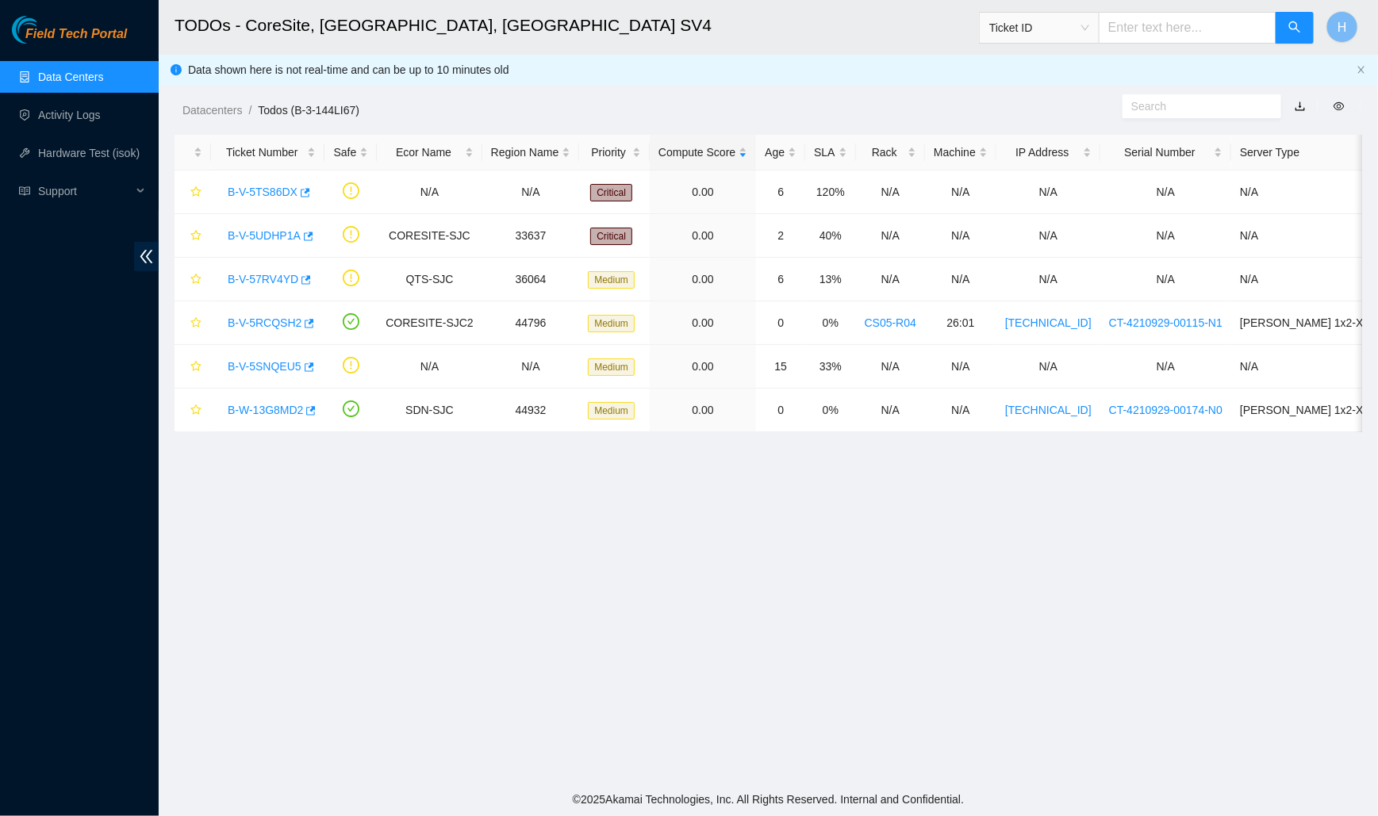
click at [103, 77] on link "Data Centers" at bounding box center [70, 77] width 65 height 13
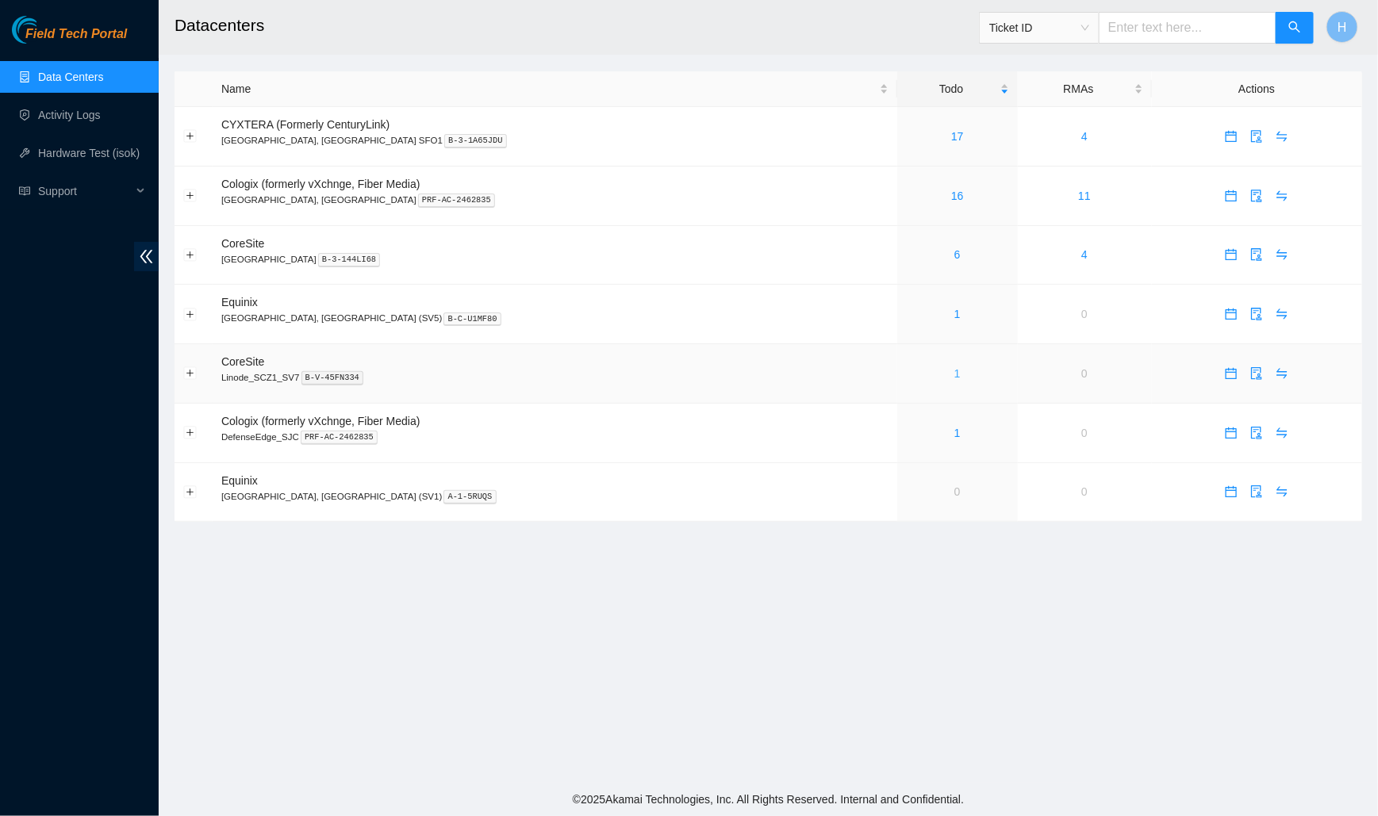
click at [954, 373] on link "1" at bounding box center [957, 373] width 6 height 13
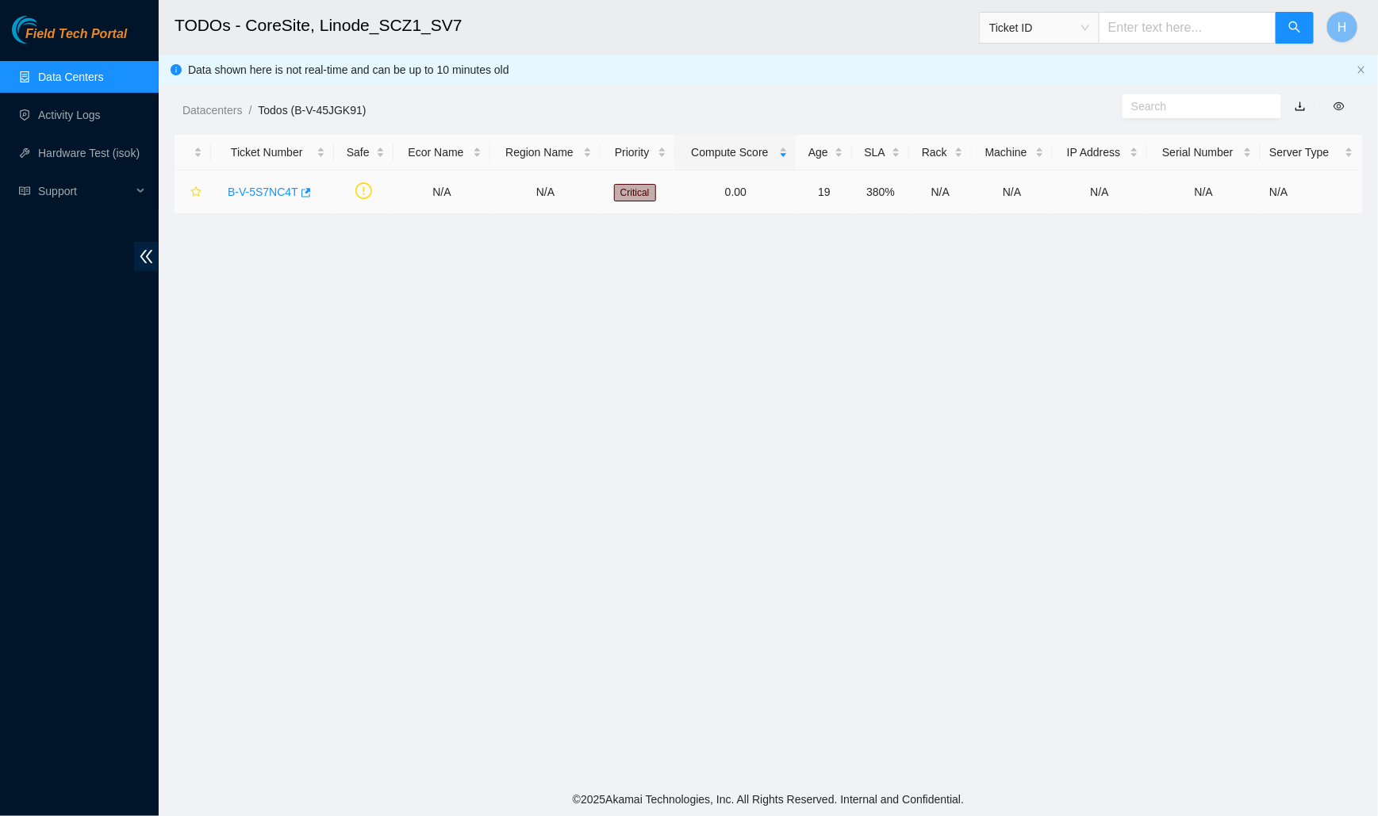
click at [252, 193] on link "B-V-5S7NC4T" at bounding box center [263, 192] width 71 height 13
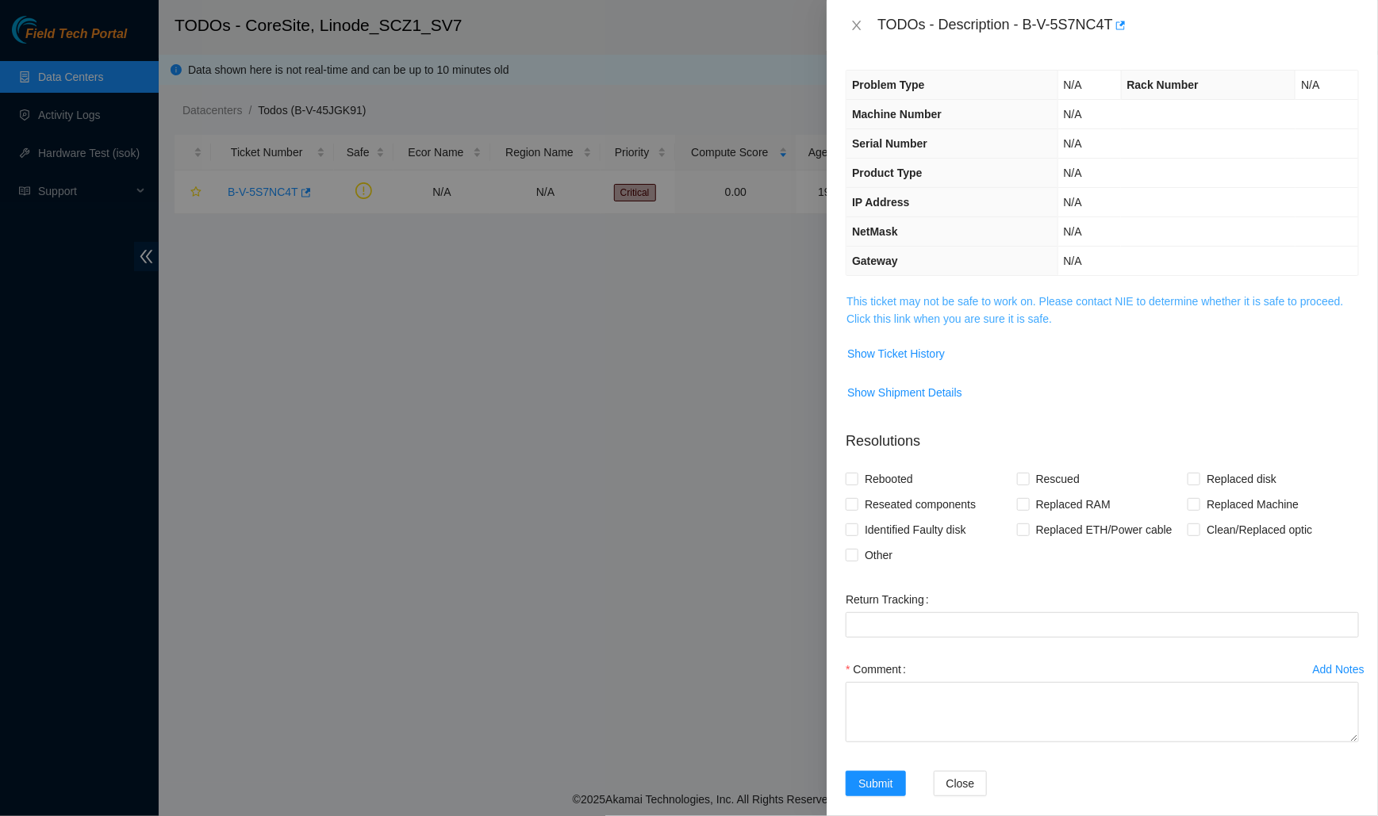
click at [981, 304] on link "This ticket may not be safe to work on. Please contact NIE to determine whether…" at bounding box center [1095, 310] width 497 height 30
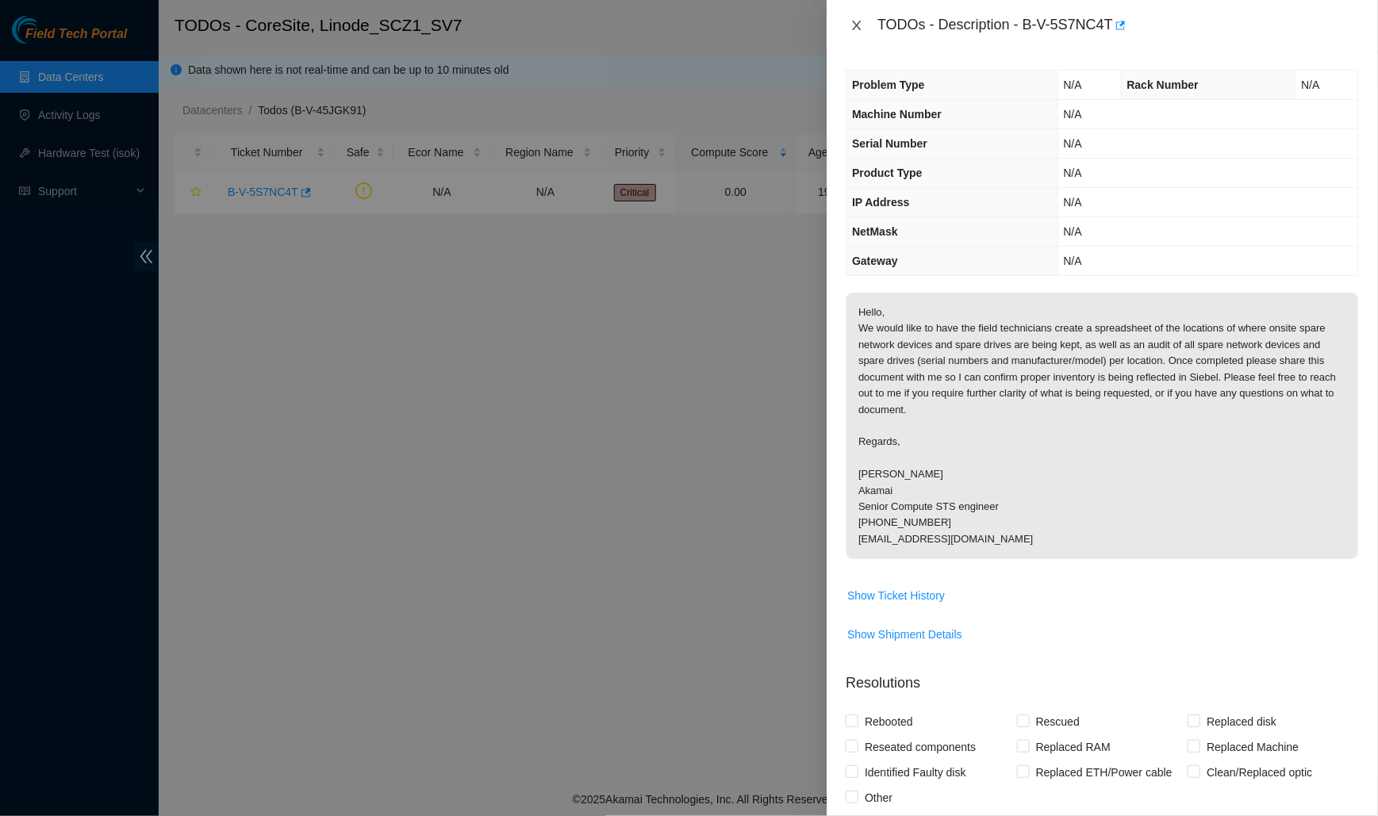
click at [856, 22] on icon "close" at bounding box center [857, 25] width 13 height 13
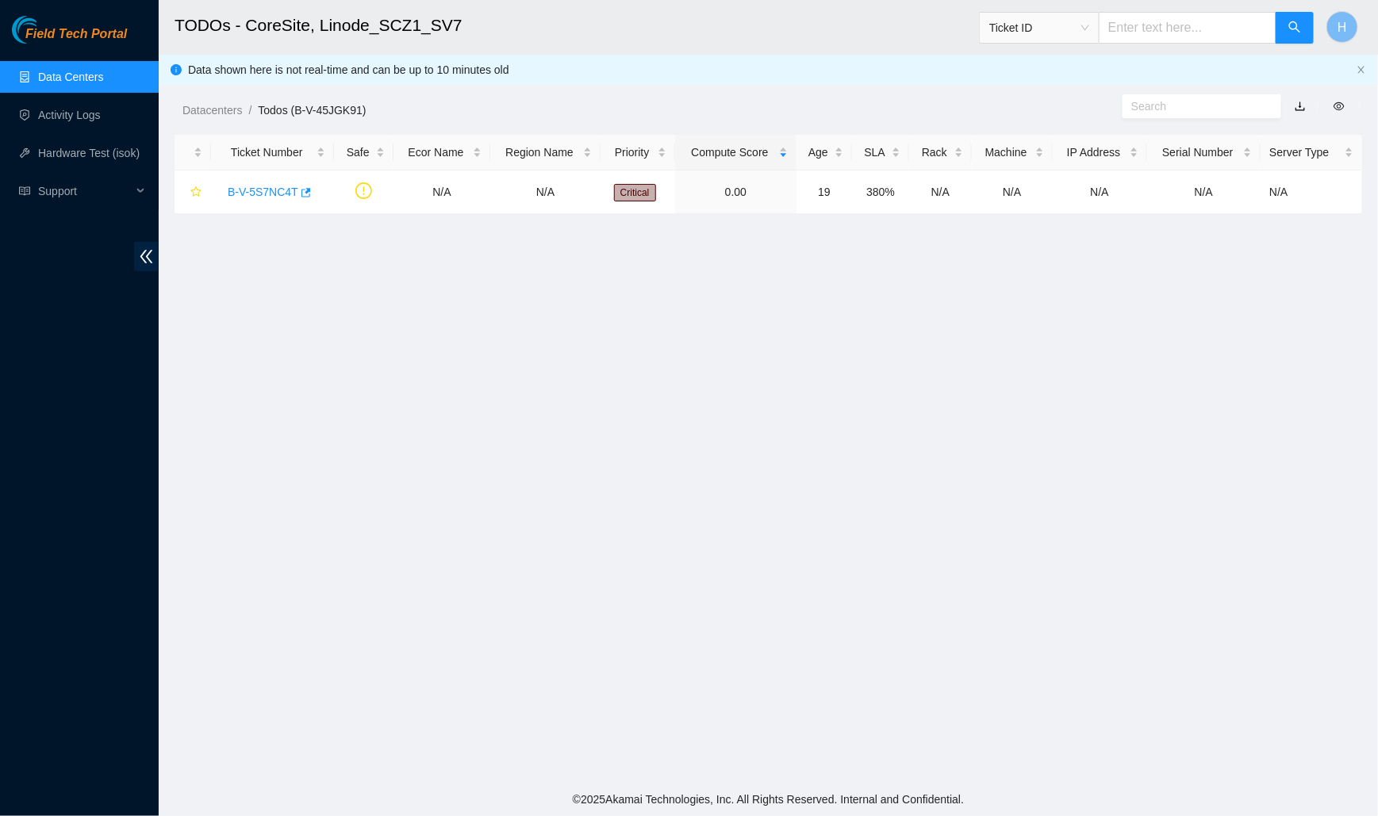
click at [103, 82] on link "Data Centers" at bounding box center [70, 77] width 65 height 13
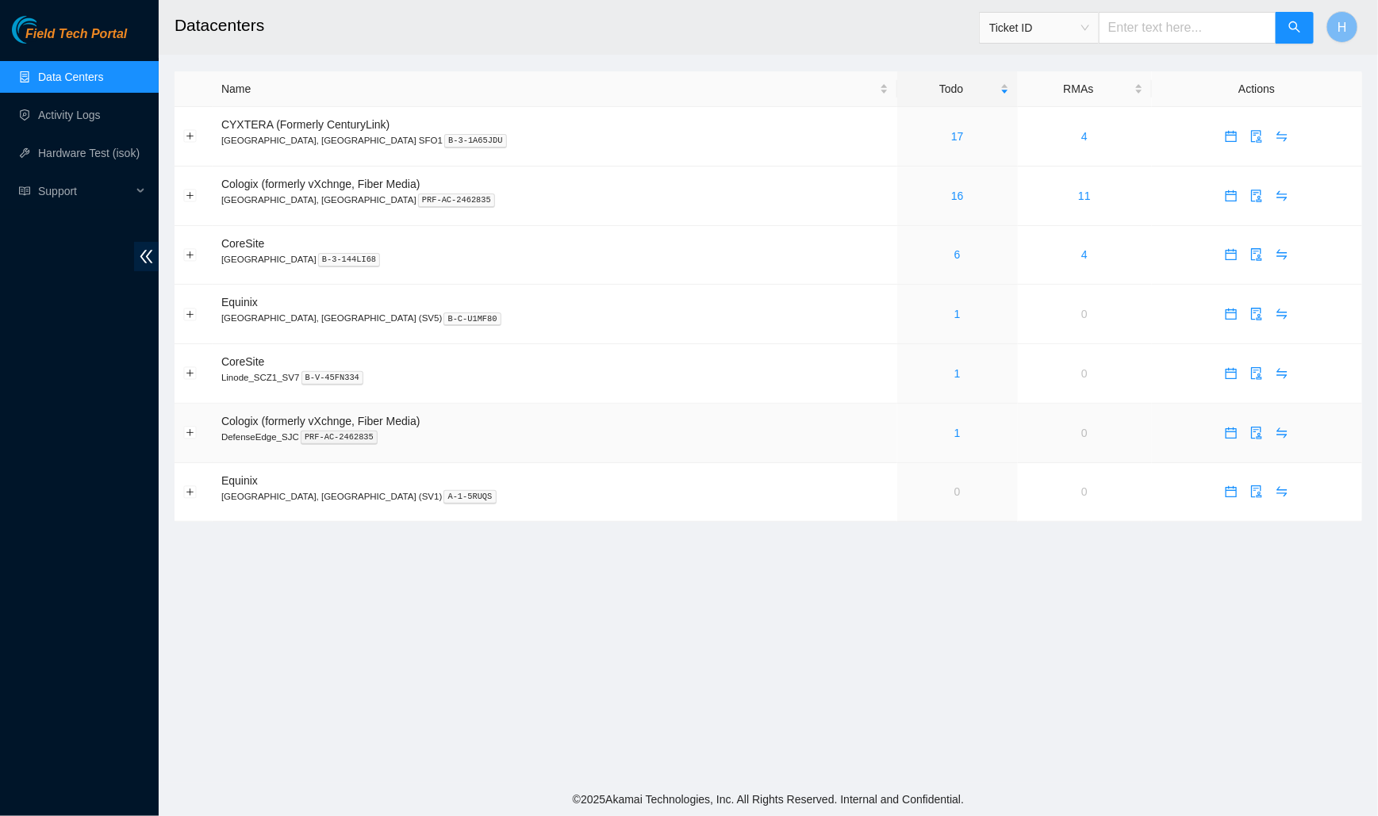
click at [906, 432] on div "1" at bounding box center [957, 432] width 103 height 17
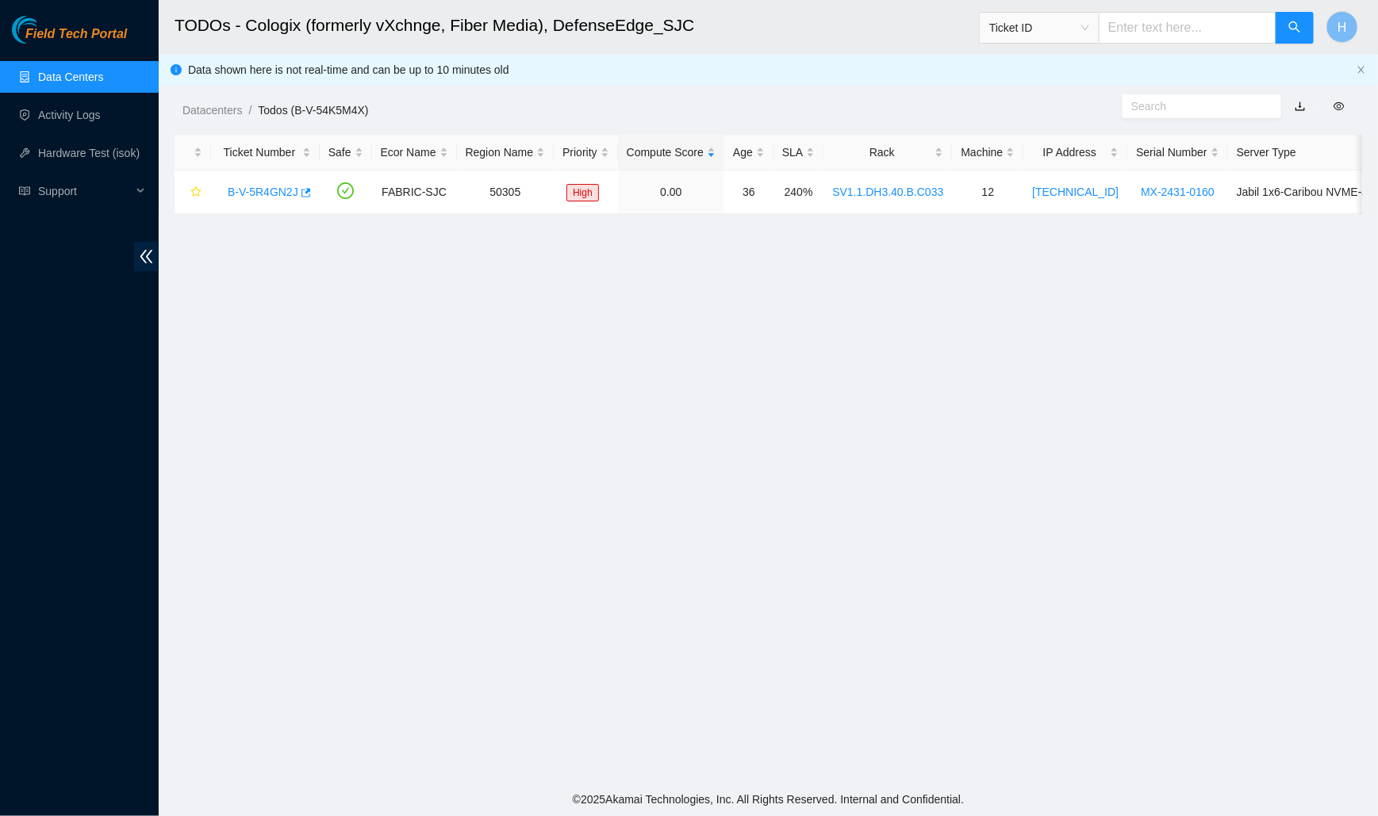
click at [103, 82] on link "Data Centers" at bounding box center [70, 77] width 65 height 13
